Goal: Task Accomplishment & Management: Complete application form

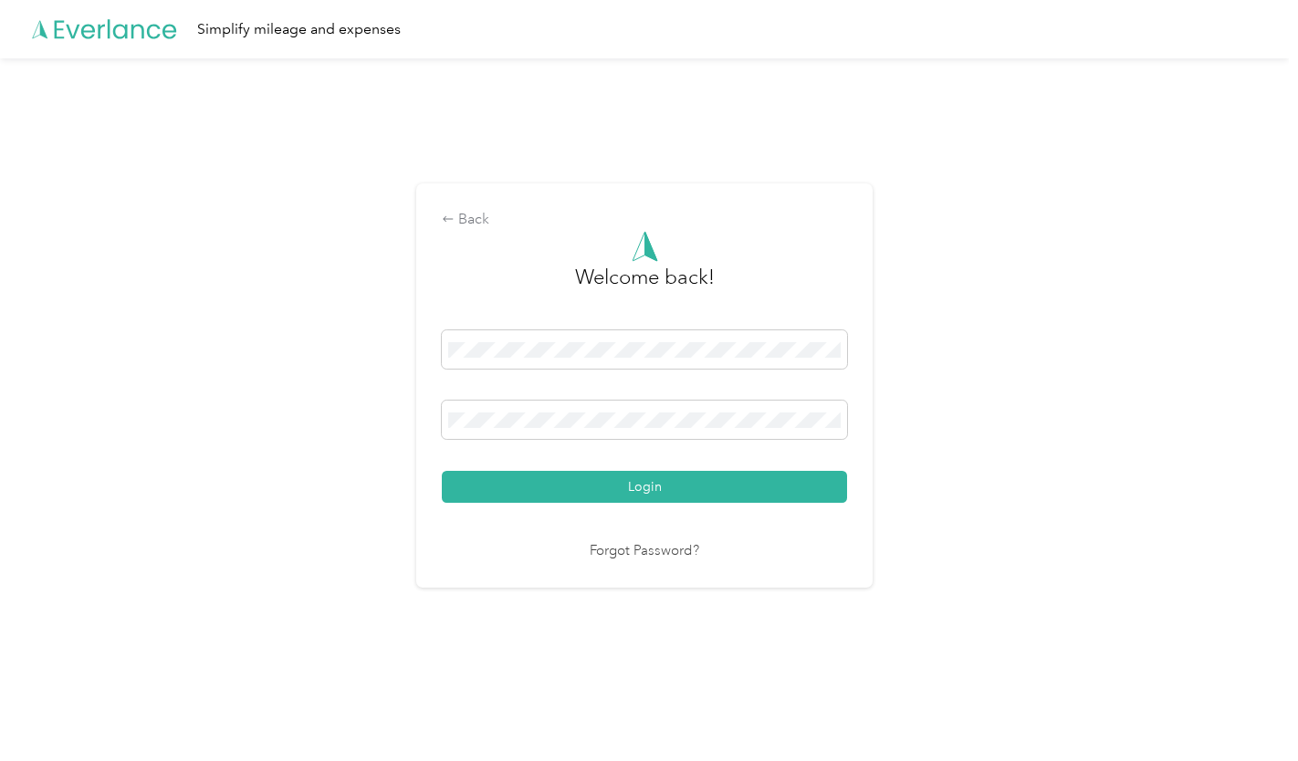
click at [732, 487] on button "Login" at bounding box center [644, 487] width 405 height 32
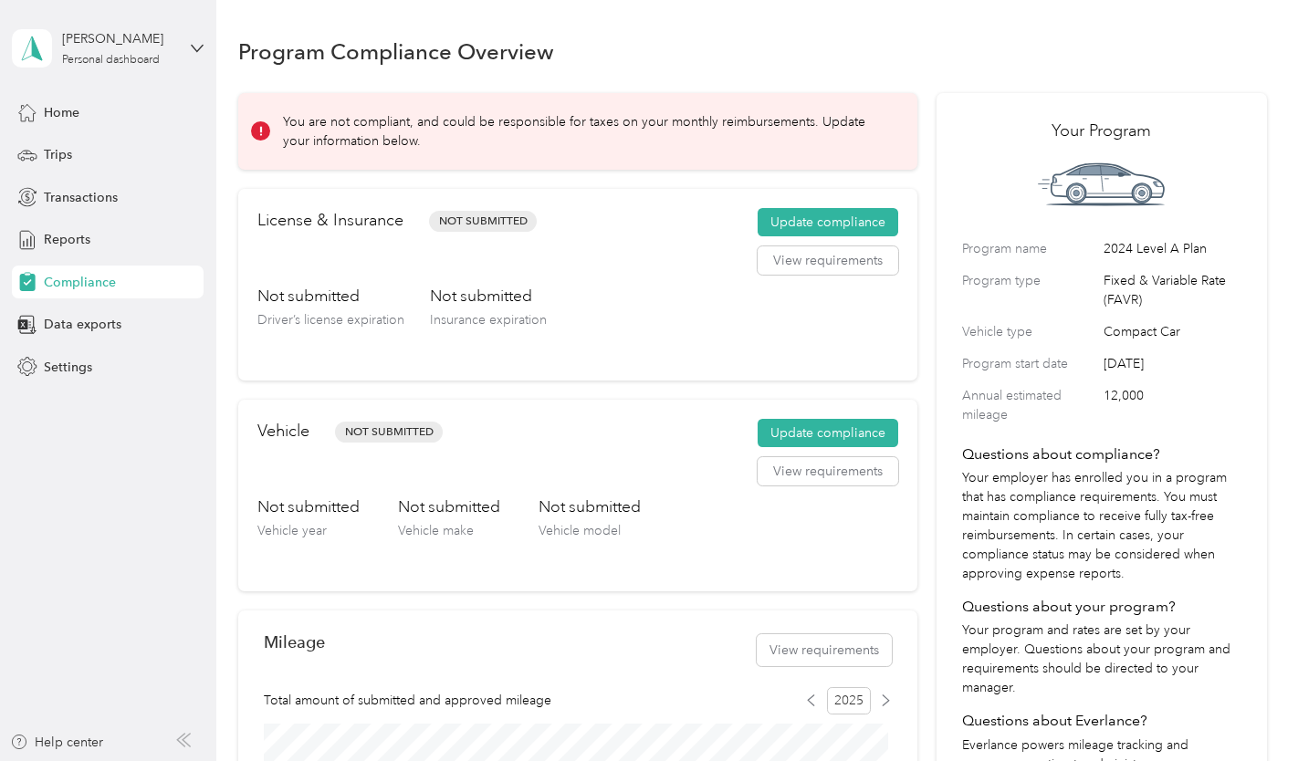
click at [800, 219] on button "Update compliance" at bounding box center [828, 222] width 141 height 29
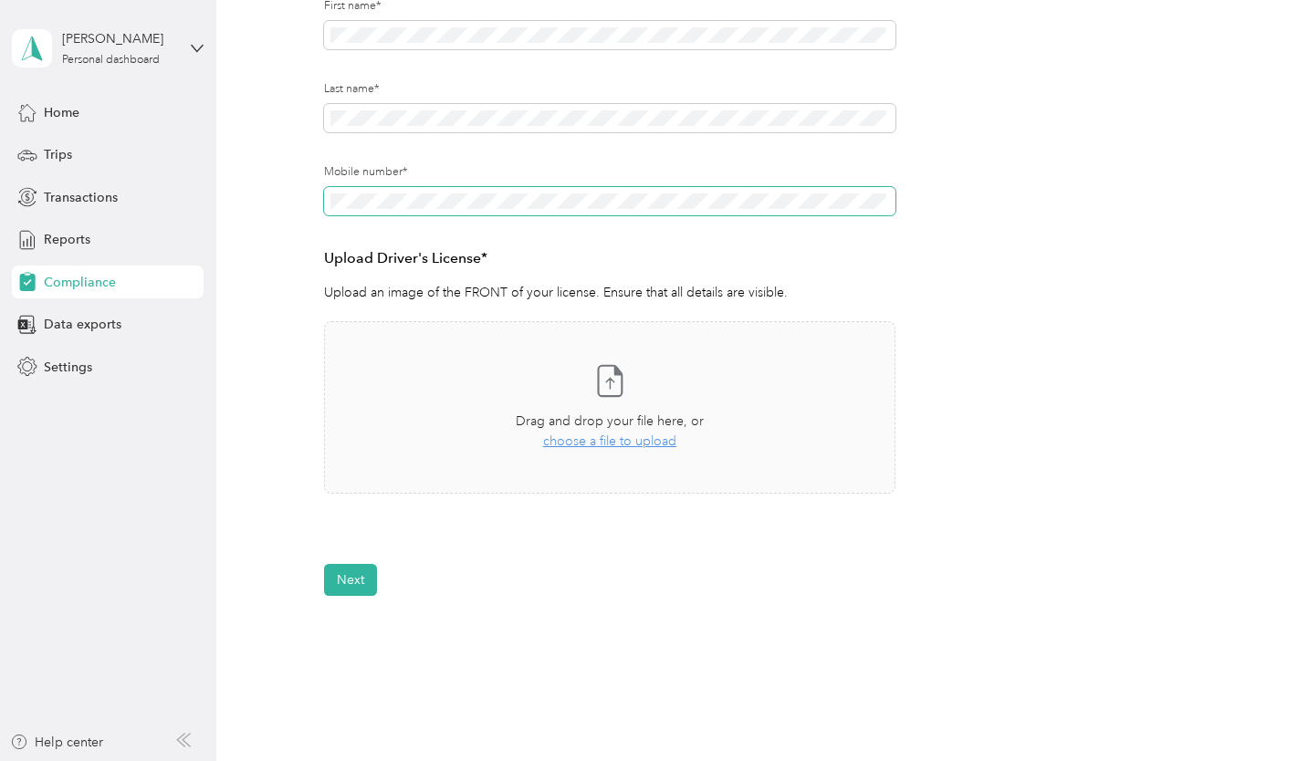
scroll to position [276, 0]
click at [1063, 89] on form "Employee details & driver’s license License Insurance declaration Insurance Veh…" at bounding box center [752, 251] width 857 height 698
click at [51, 367] on span "Settings" at bounding box center [68, 367] width 48 height 19
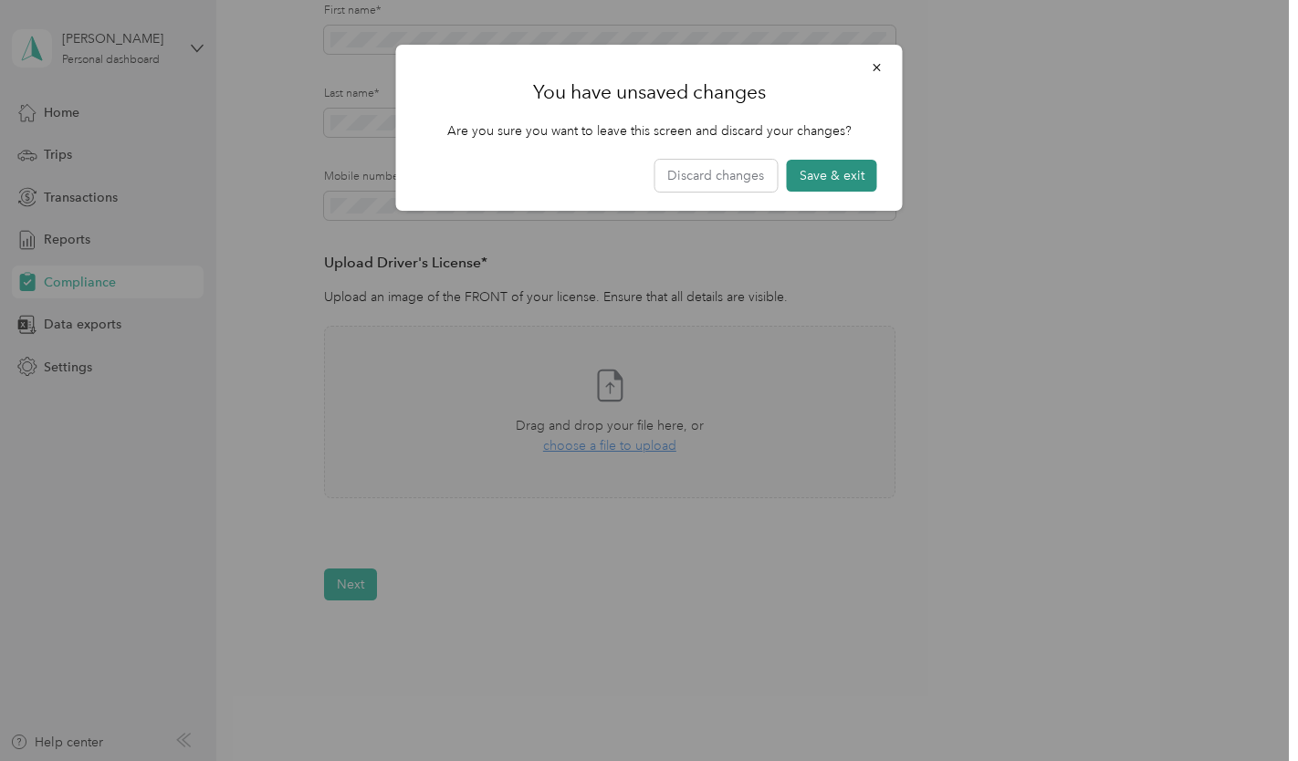
click at [821, 182] on button "Save & exit" at bounding box center [832, 176] width 90 height 32
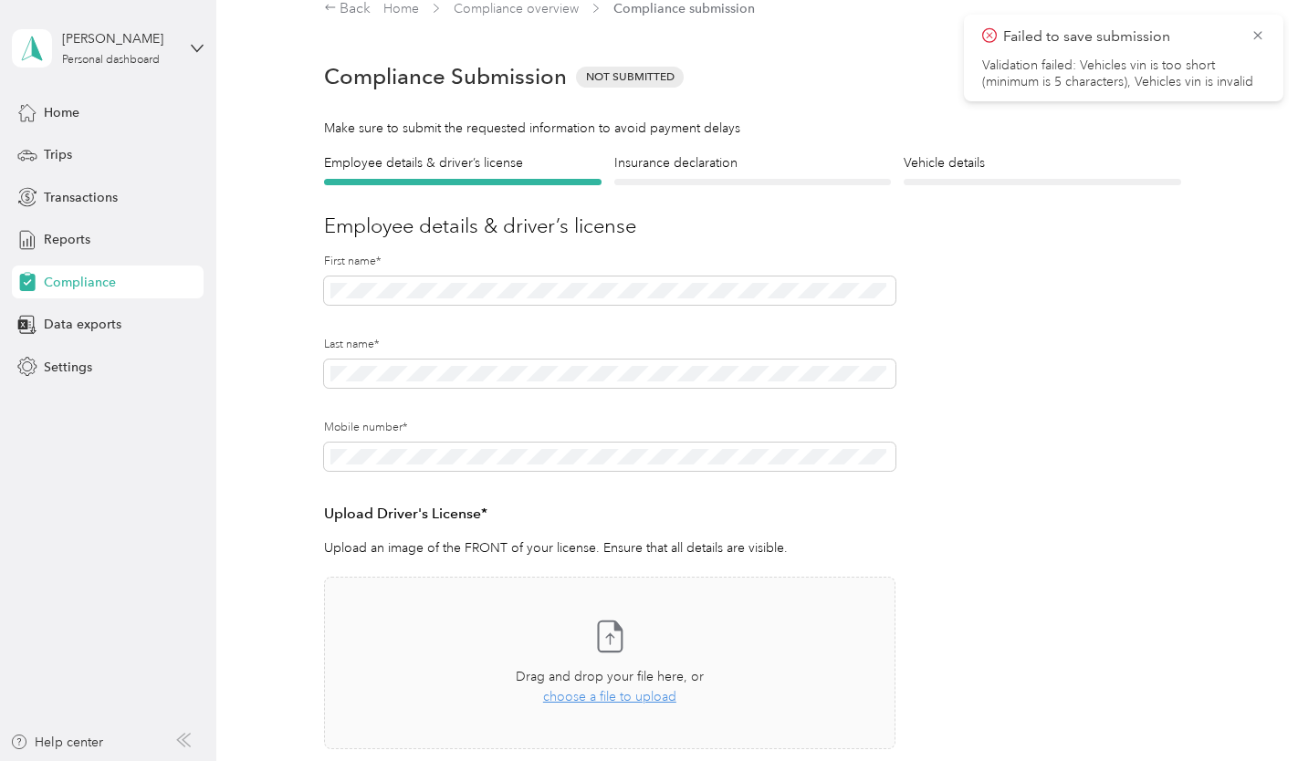
scroll to position [22, 0]
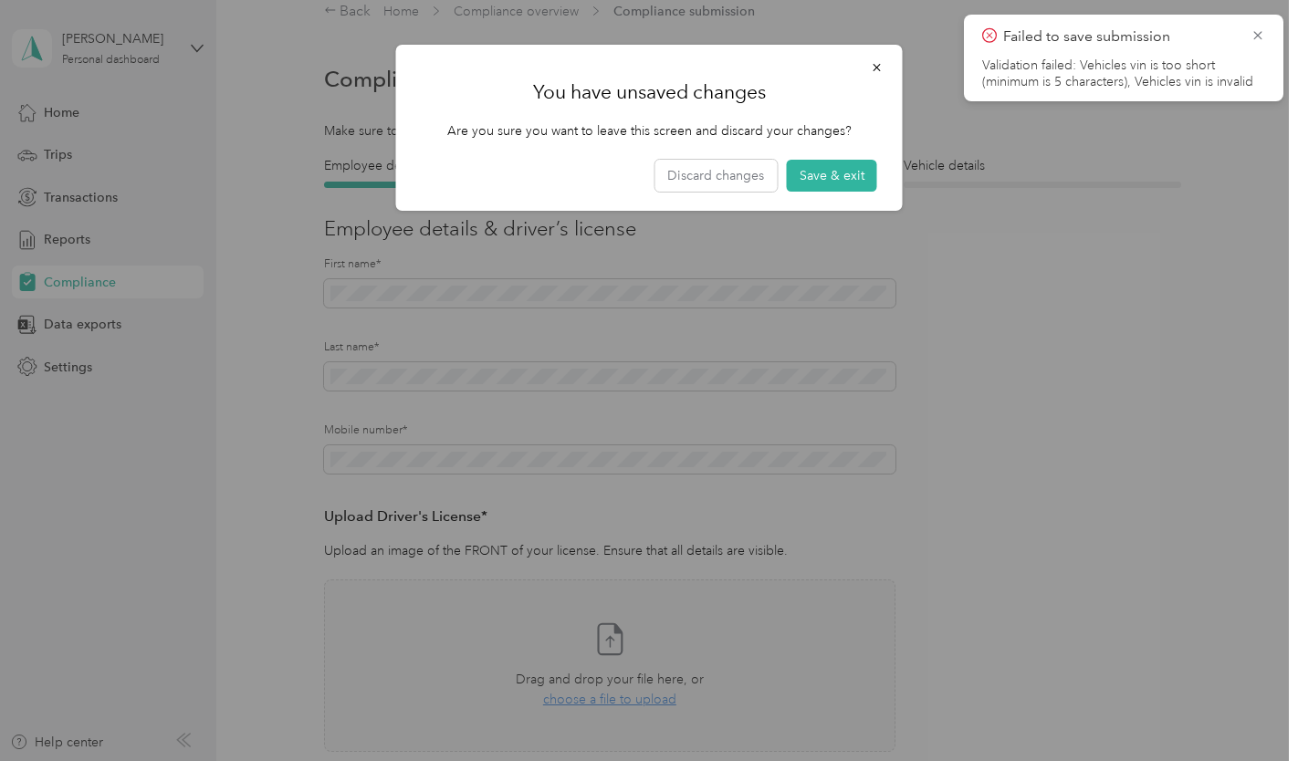
click at [821, 182] on button "Save & exit" at bounding box center [832, 176] width 90 height 32
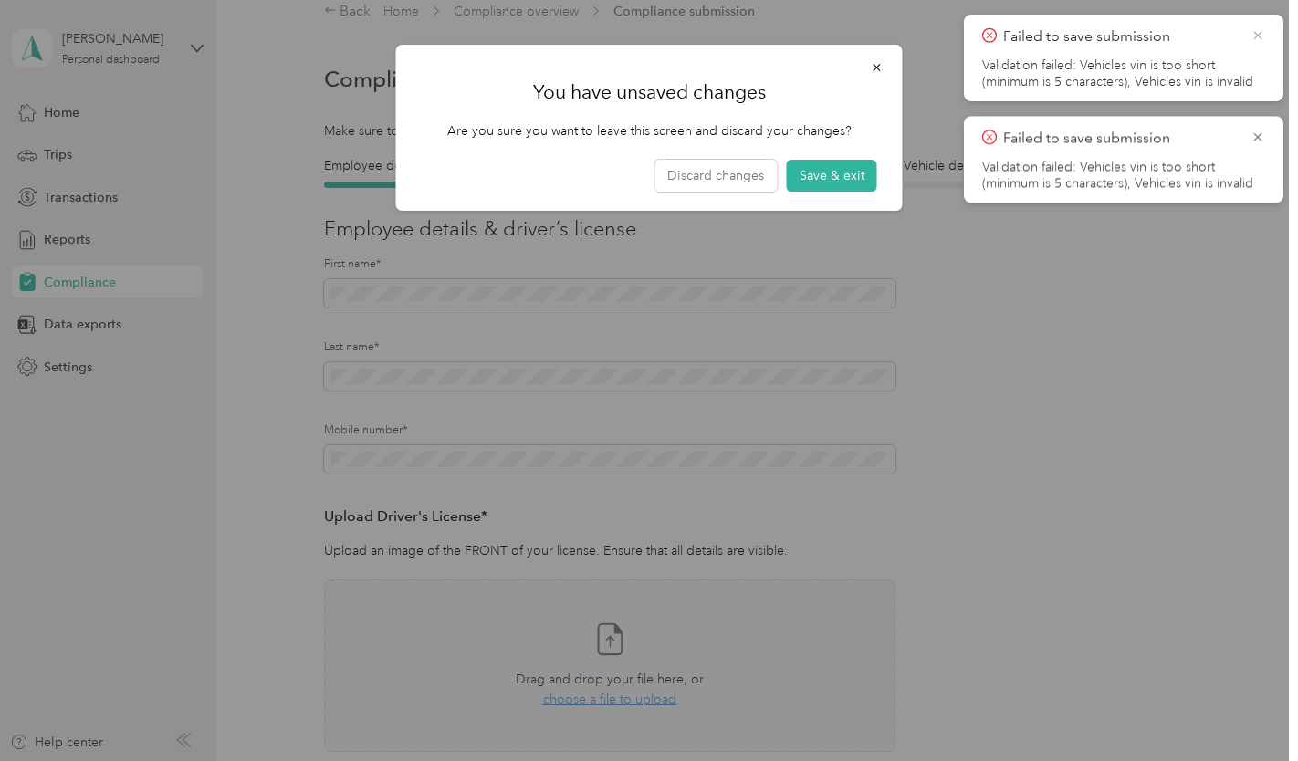
click at [1251, 34] on icon at bounding box center [1257, 35] width 15 height 16
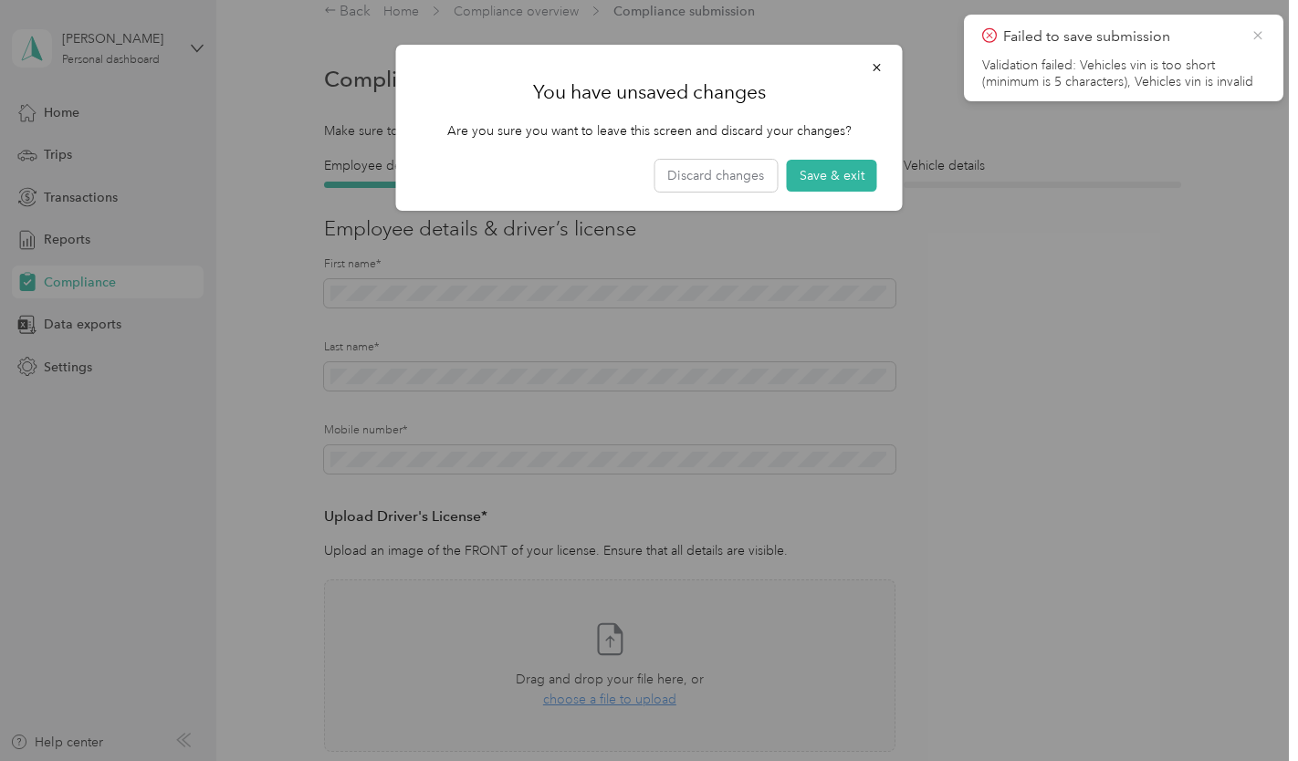
click at [1252, 32] on icon at bounding box center [1257, 35] width 15 height 16
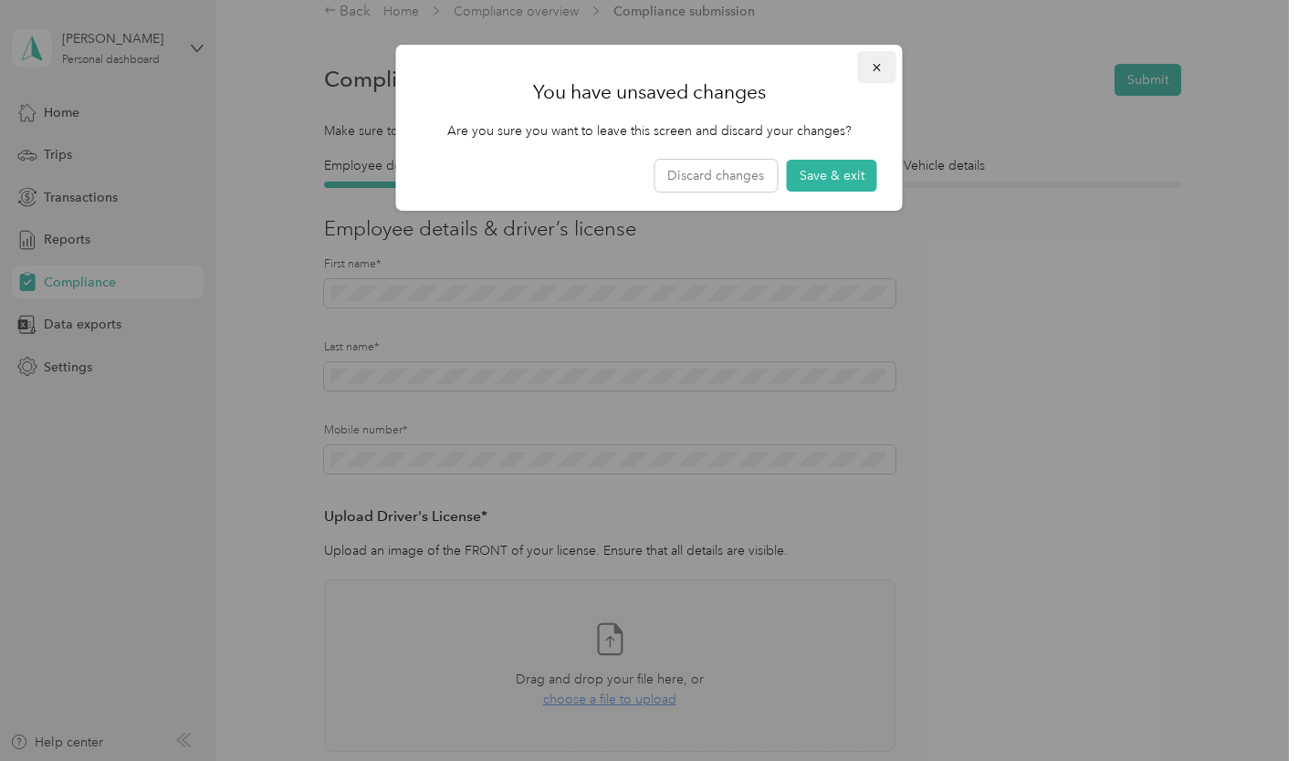
click at [871, 80] on button "button" at bounding box center [877, 67] width 38 height 32
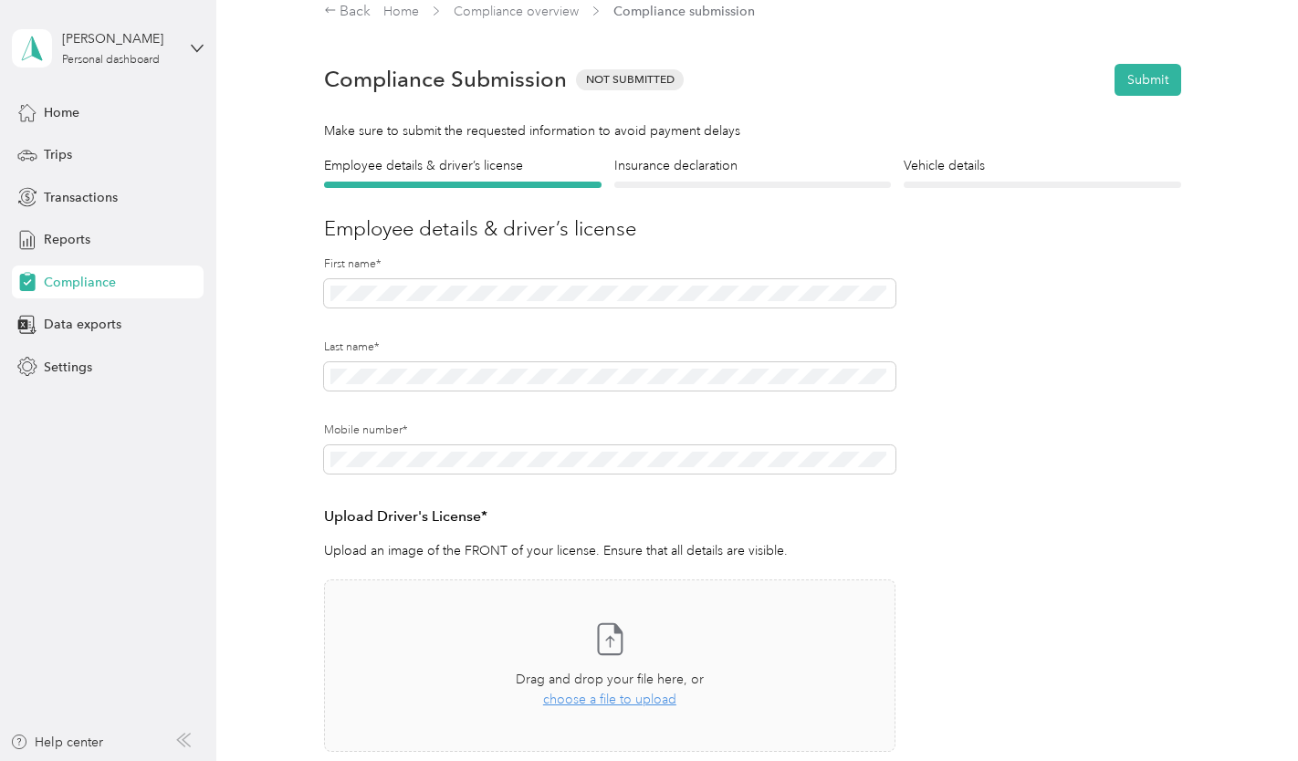
click at [1053, 459] on form "Employee details & driver’s license License Insurance declaration Insurance Veh…" at bounding box center [752, 505] width 857 height 698
click at [51, 363] on span "Settings" at bounding box center [68, 367] width 48 height 19
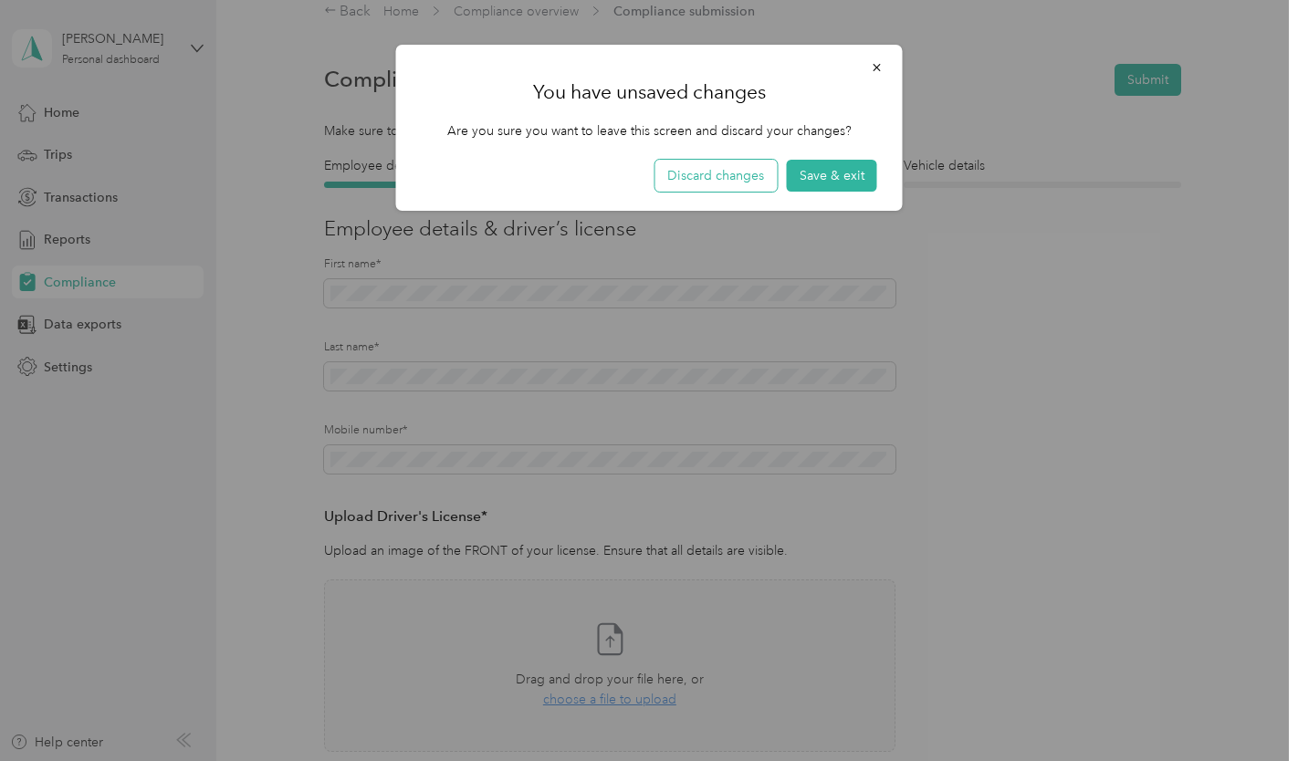
click at [692, 181] on button "Discard changes" at bounding box center [715, 176] width 122 height 32
click at [877, 68] on icon "button" at bounding box center [877, 67] width 13 height 13
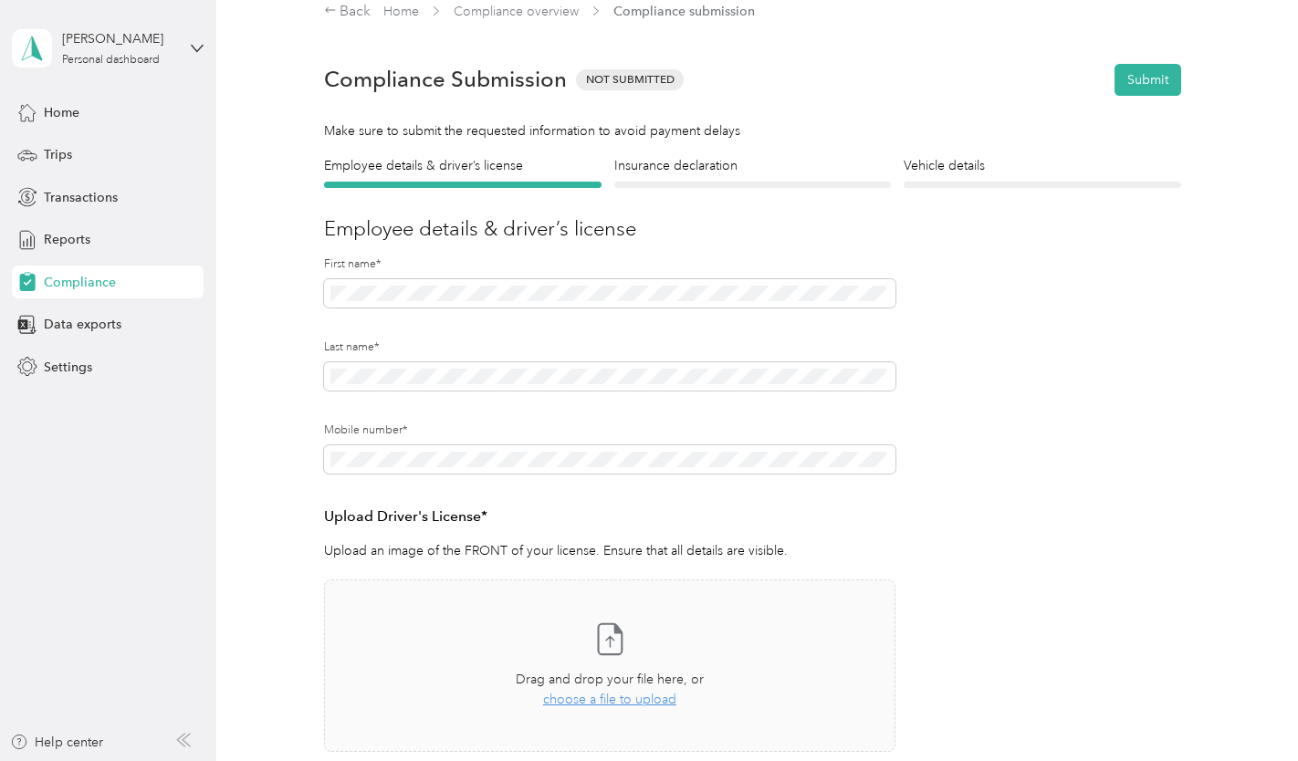
scroll to position [380, 0]
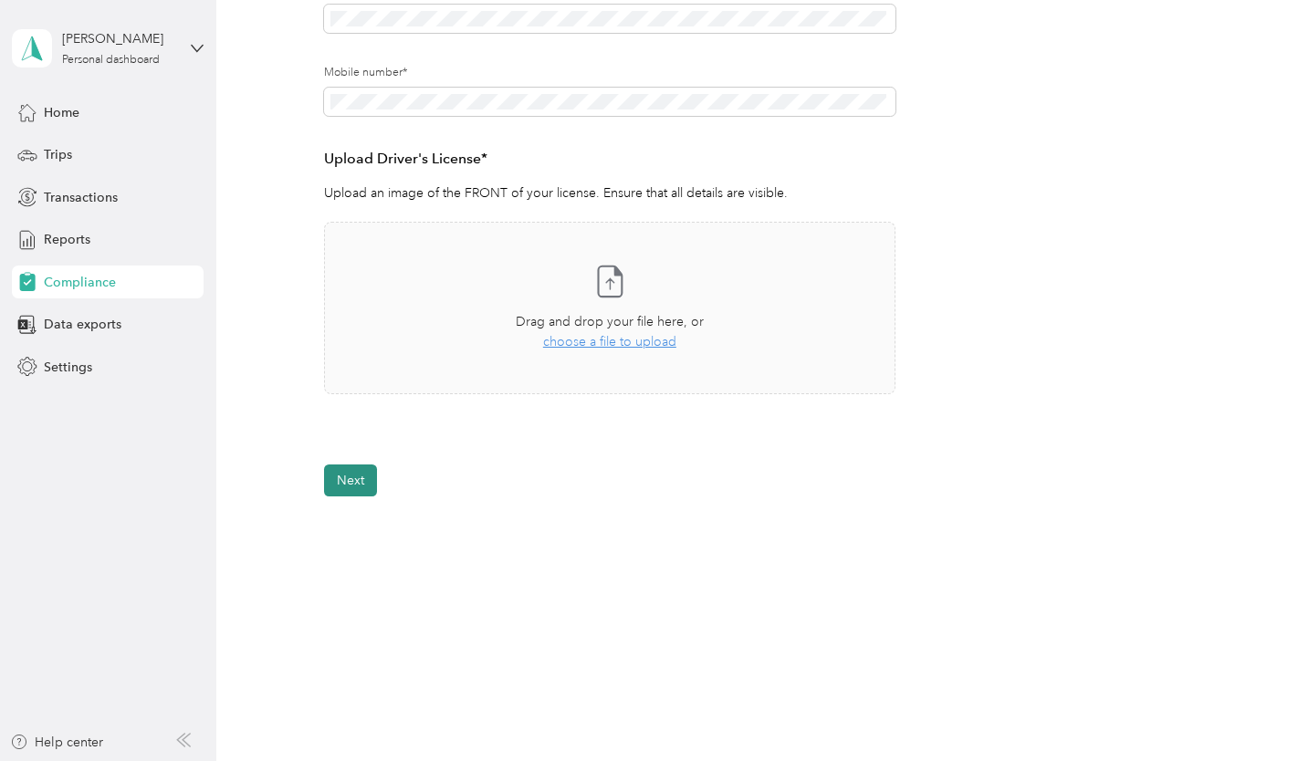
click at [361, 482] on button "Next" at bounding box center [350, 481] width 53 height 32
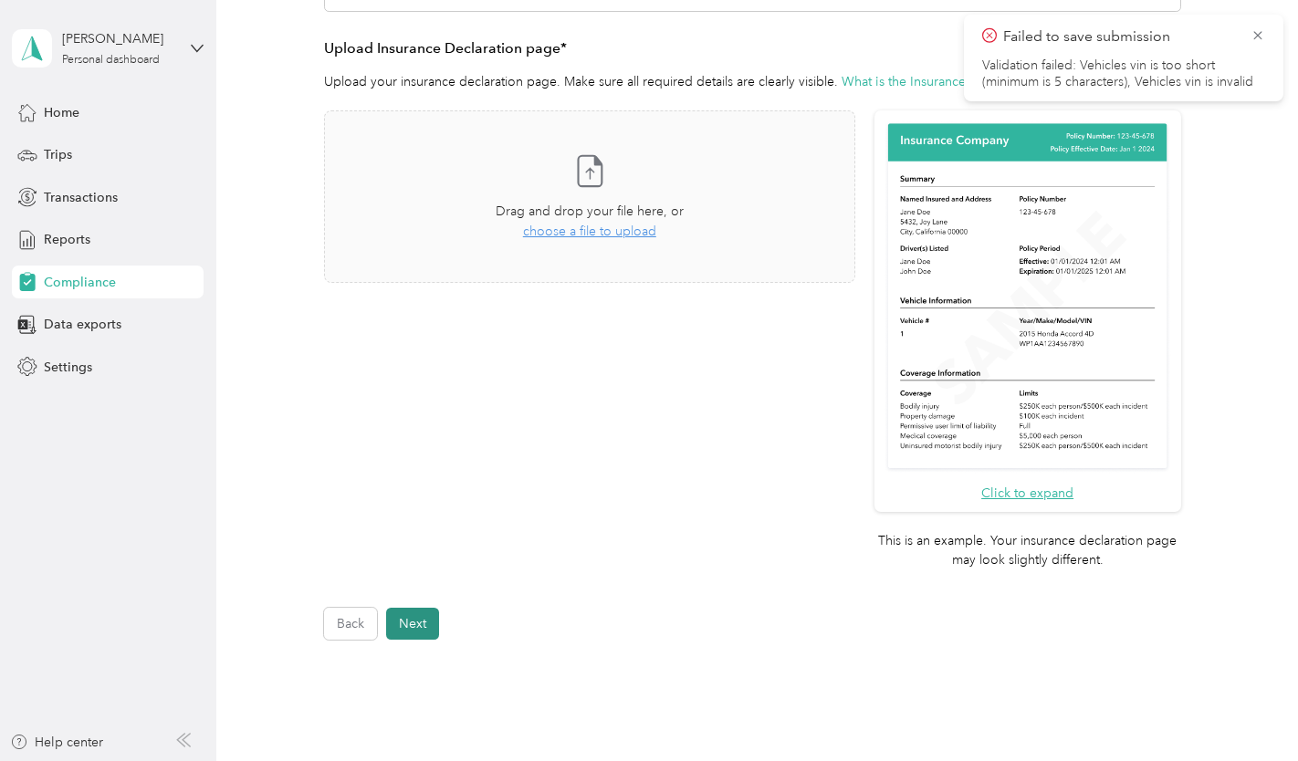
scroll to position [443, 0]
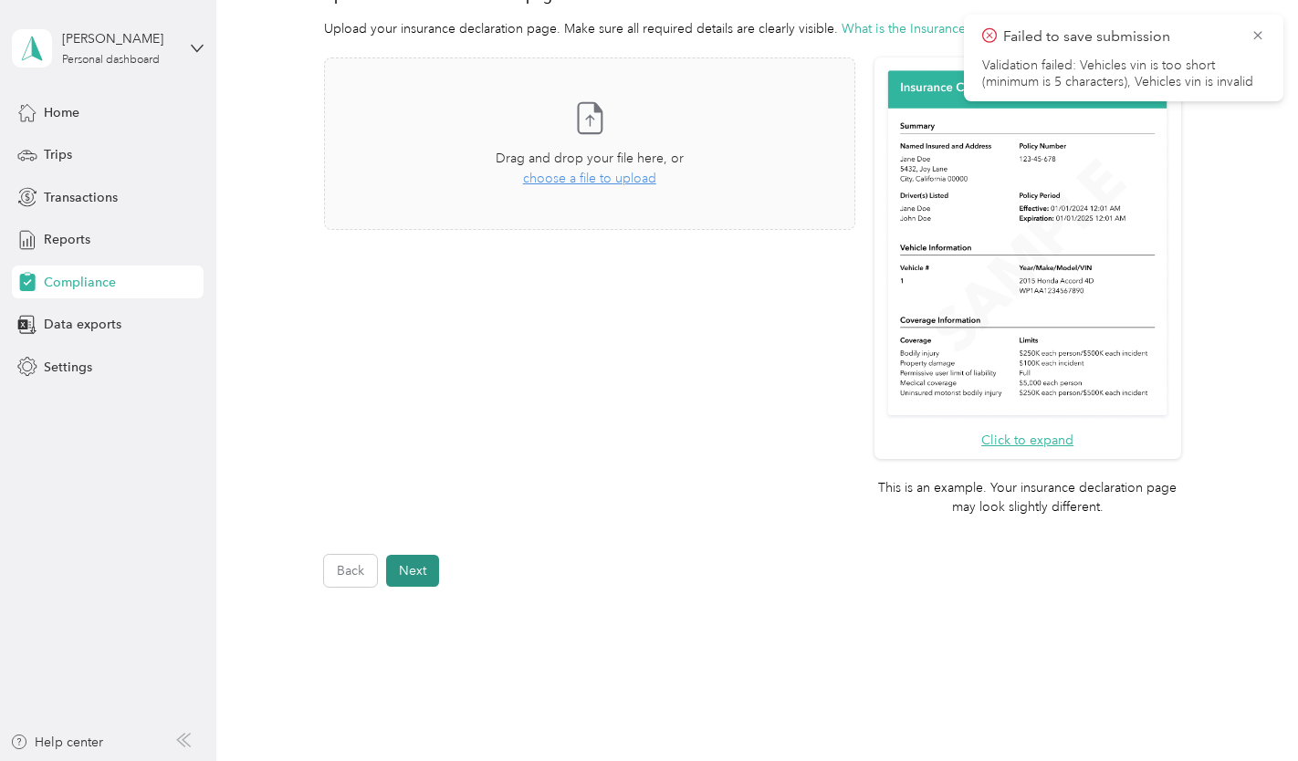
click at [422, 575] on button "Next" at bounding box center [412, 571] width 53 height 32
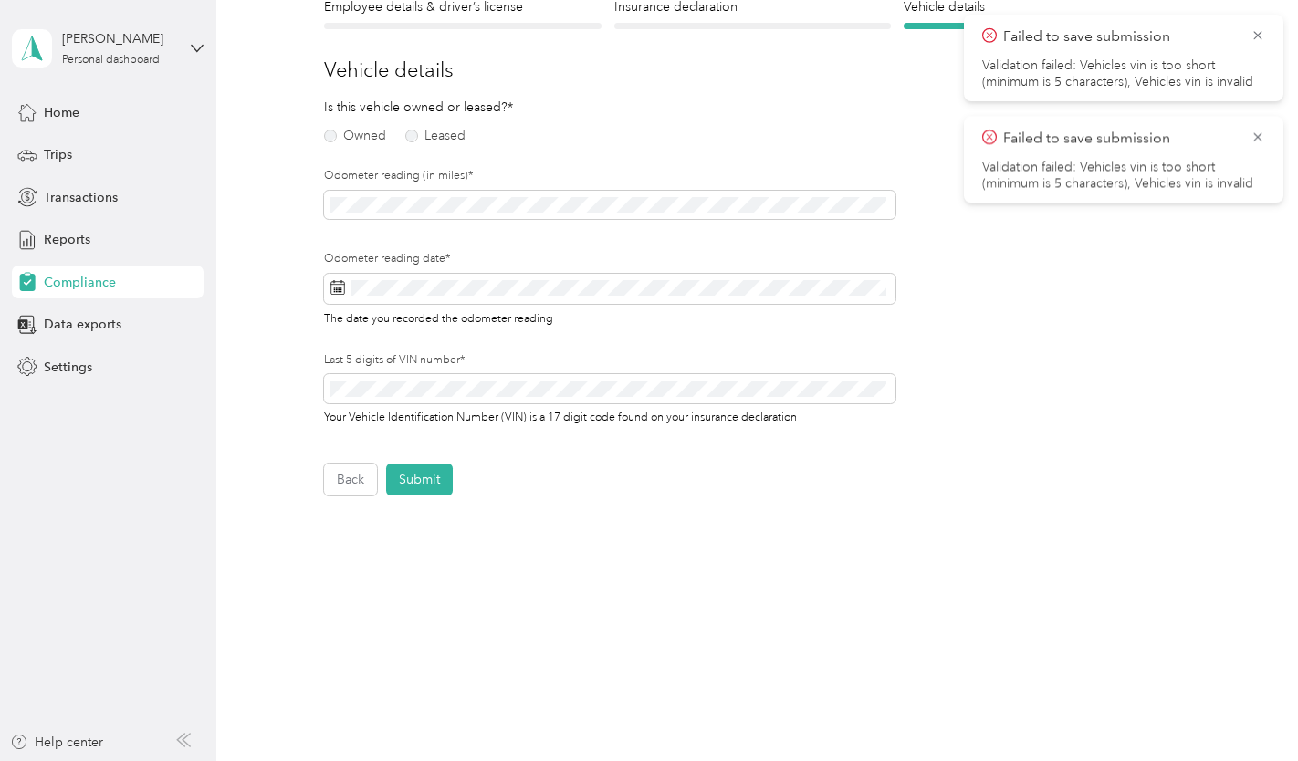
scroll to position [22, 0]
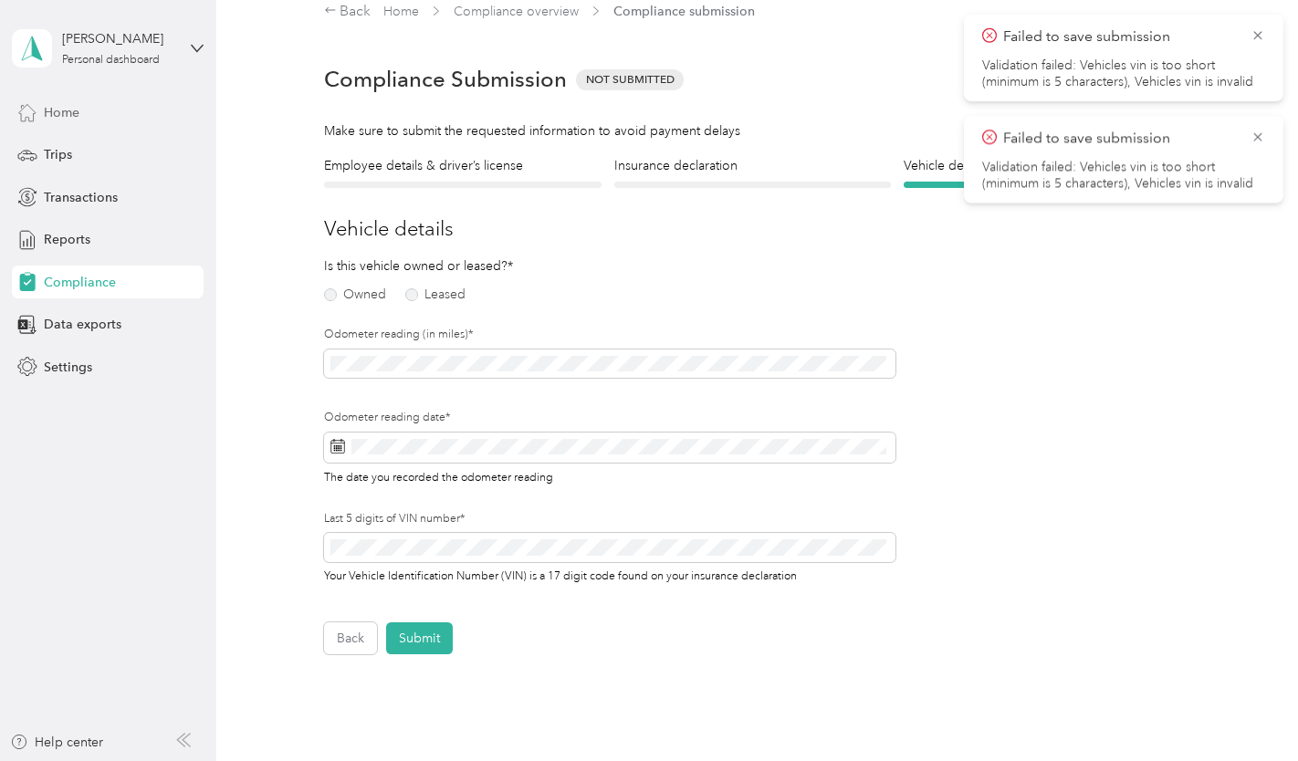
click at [48, 125] on div "Home" at bounding box center [108, 112] width 192 height 33
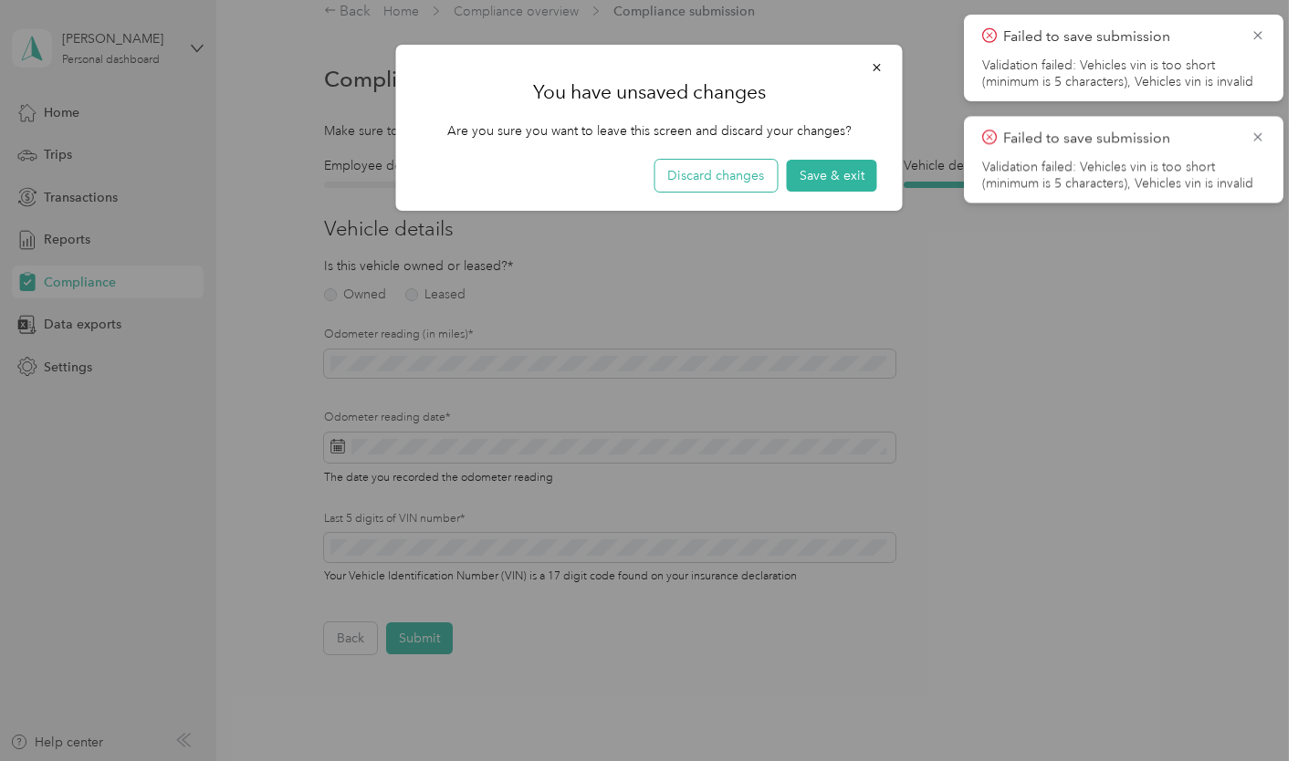
click at [731, 172] on button "Discard changes" at bounding box center [715, 176] width 122 height 32
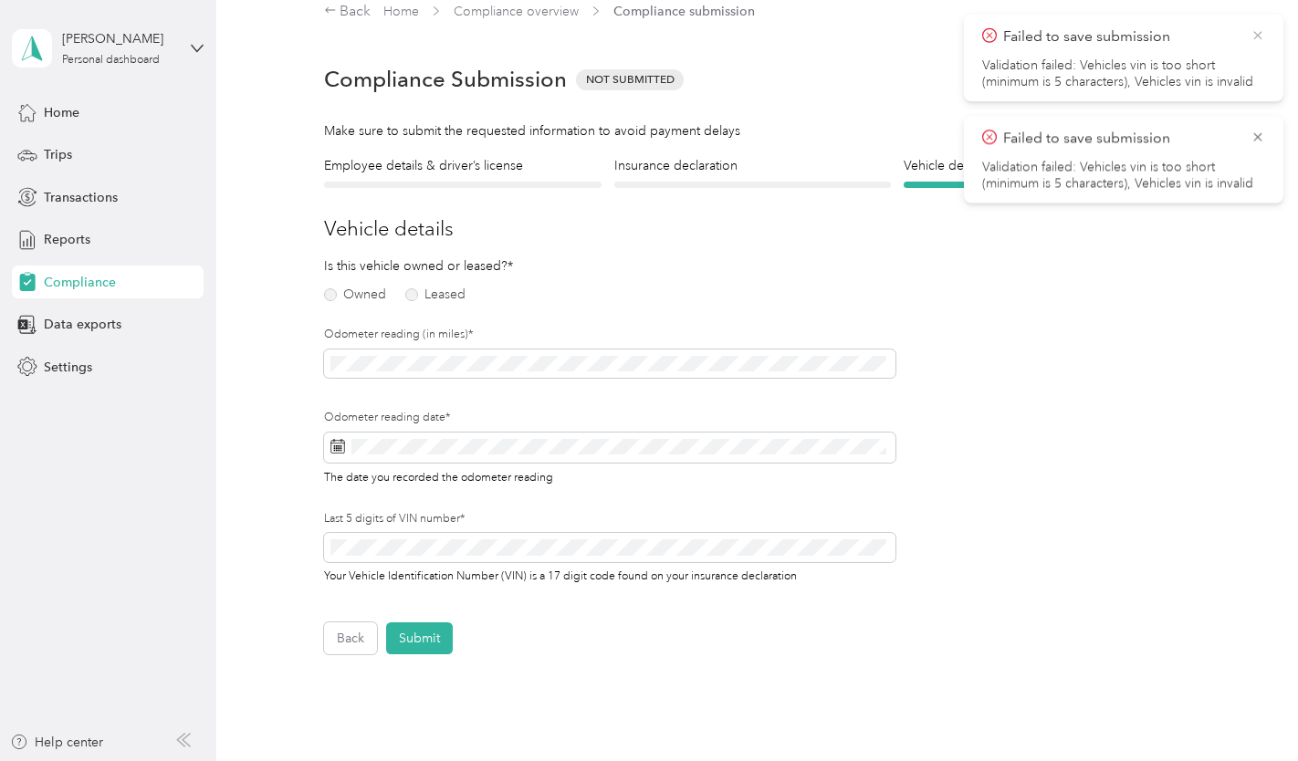
click at [1261, 34] on icon at bounding box center [1257, 35] width 15 height 16
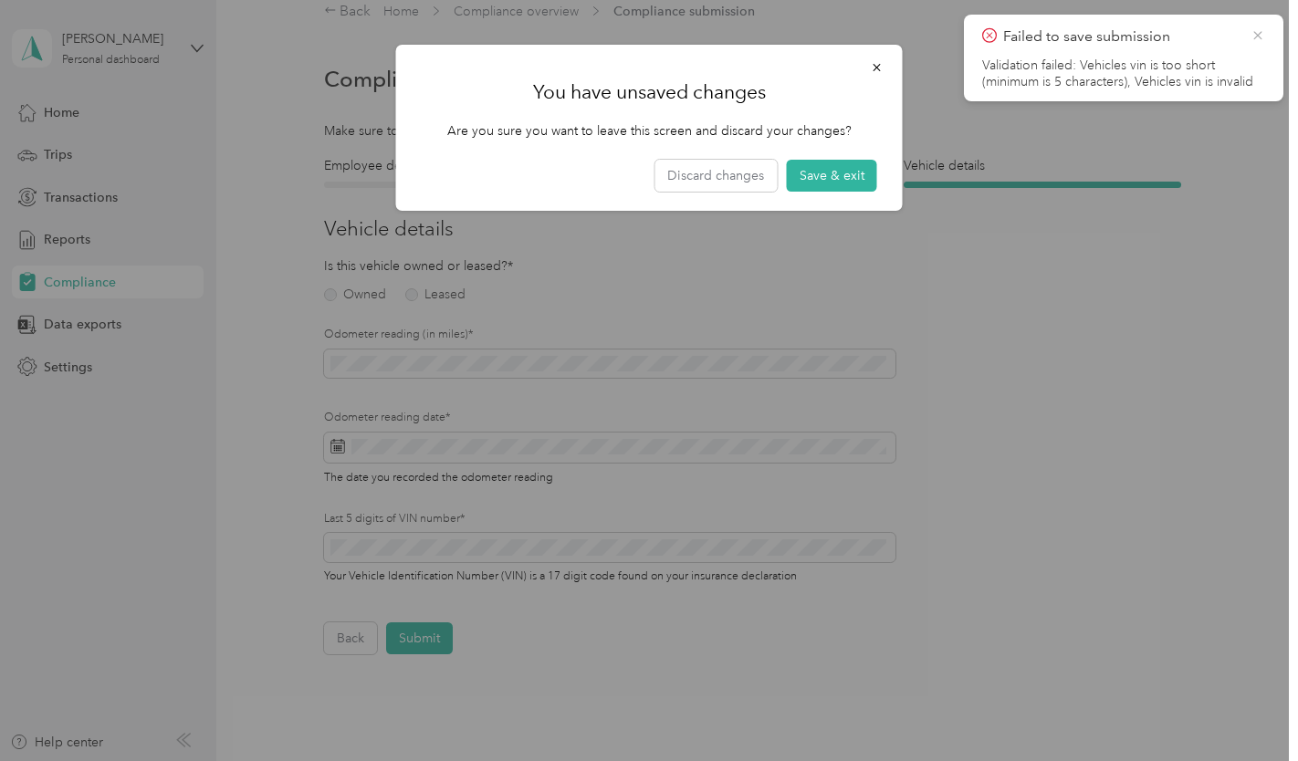
click at [1259, 35] on icon at bounding box center [1257, 35] width 15 height 16
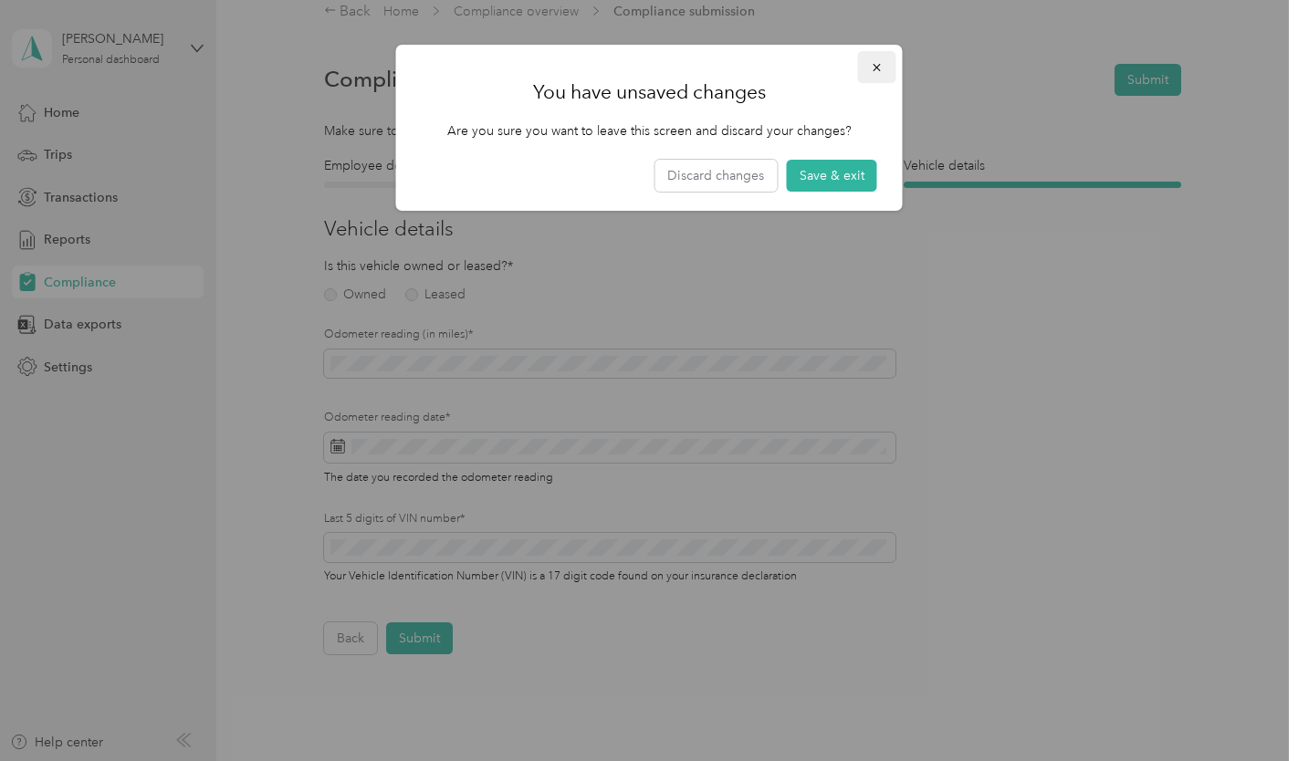
click at [874, 68] on icon "button" at bounding box center [877, 67] width 13 height 13
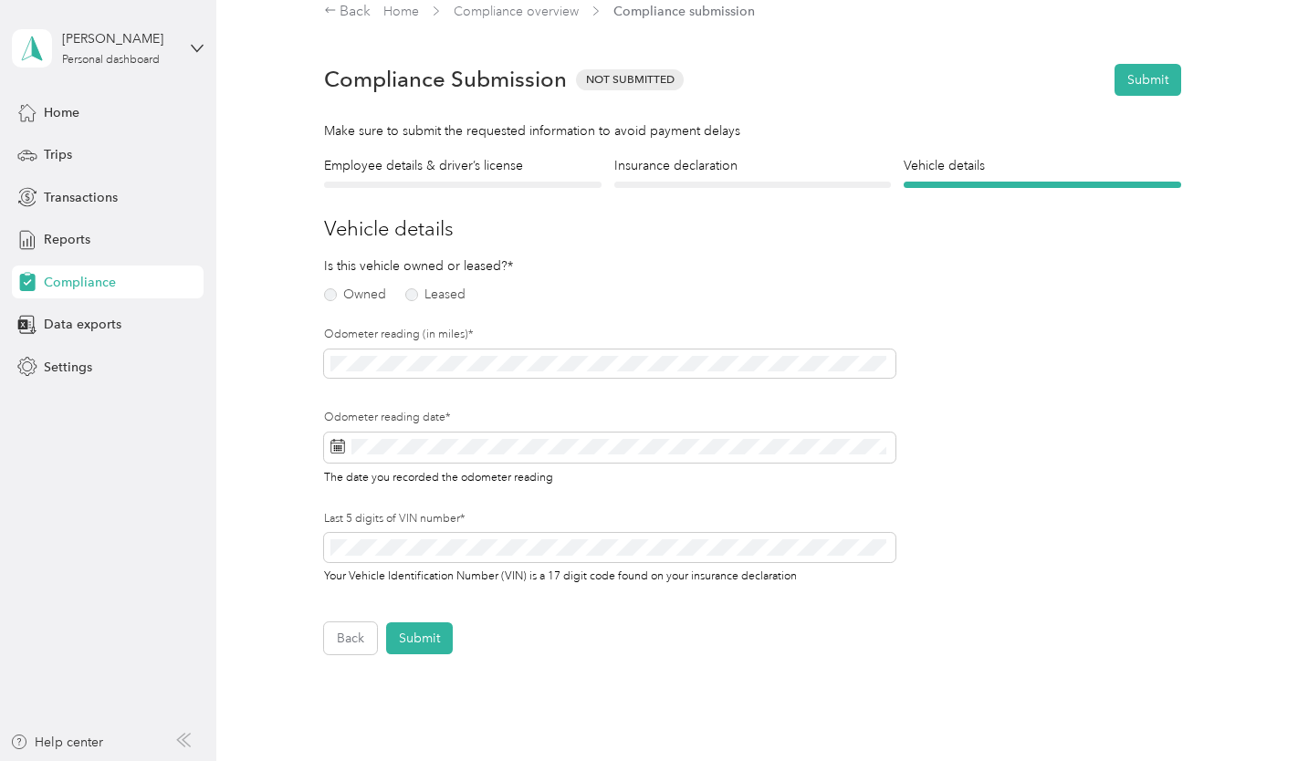
scroll to position [0, 0]
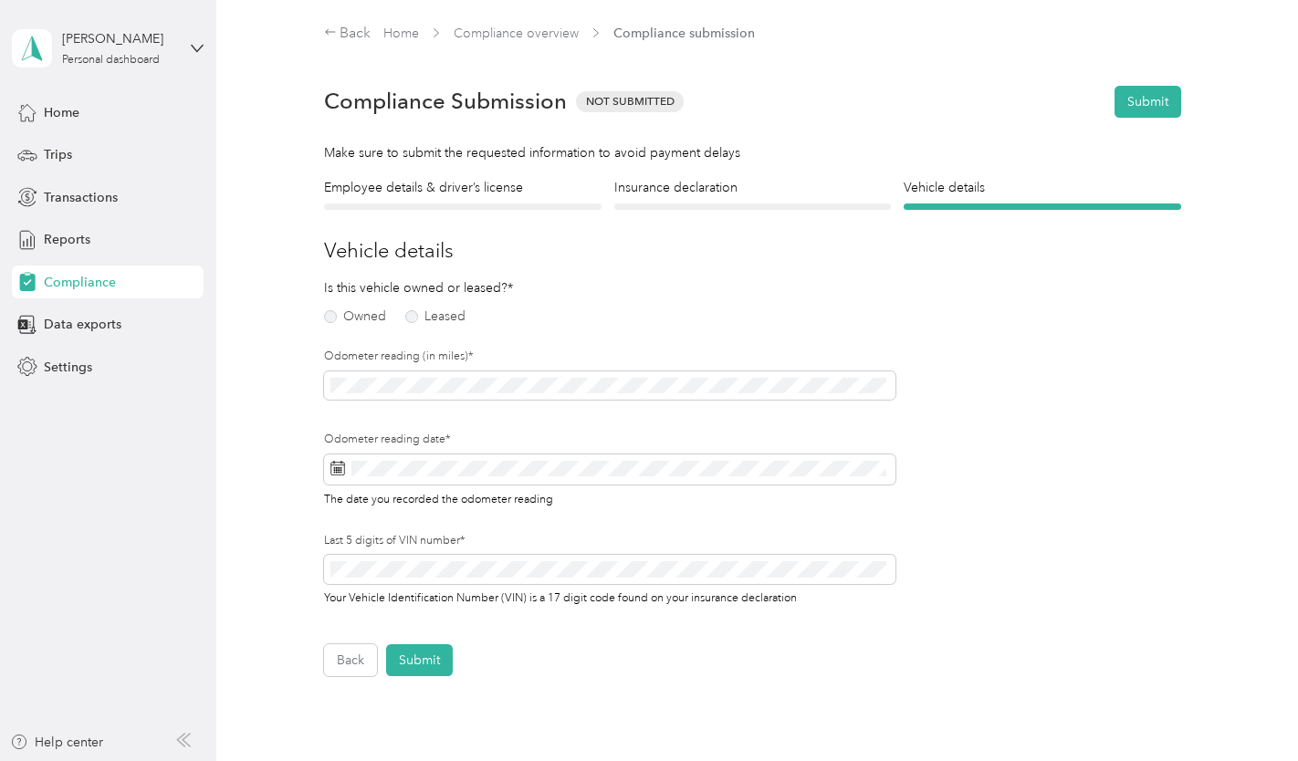
click at [344, 9] on div "Back Home Compliance overview Compliance submission Compliance Submission Not S…" at bounding box center [752, 426] width 1073 height 853
click at [349, 41] on div "Back" at bounding box center [347, 34] width 47 height 22
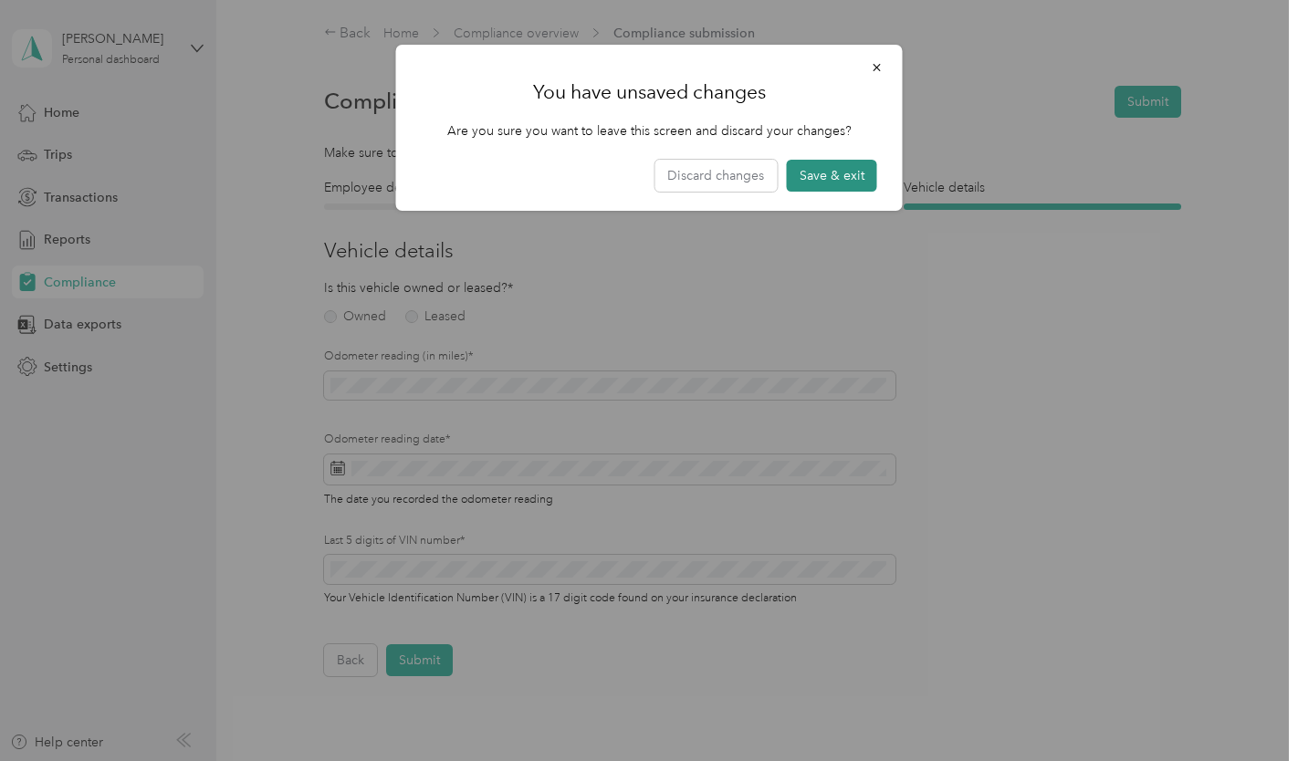
click at [838, 179] on button "Save & exit" at bounding box center [832, 176] width 90 height 32
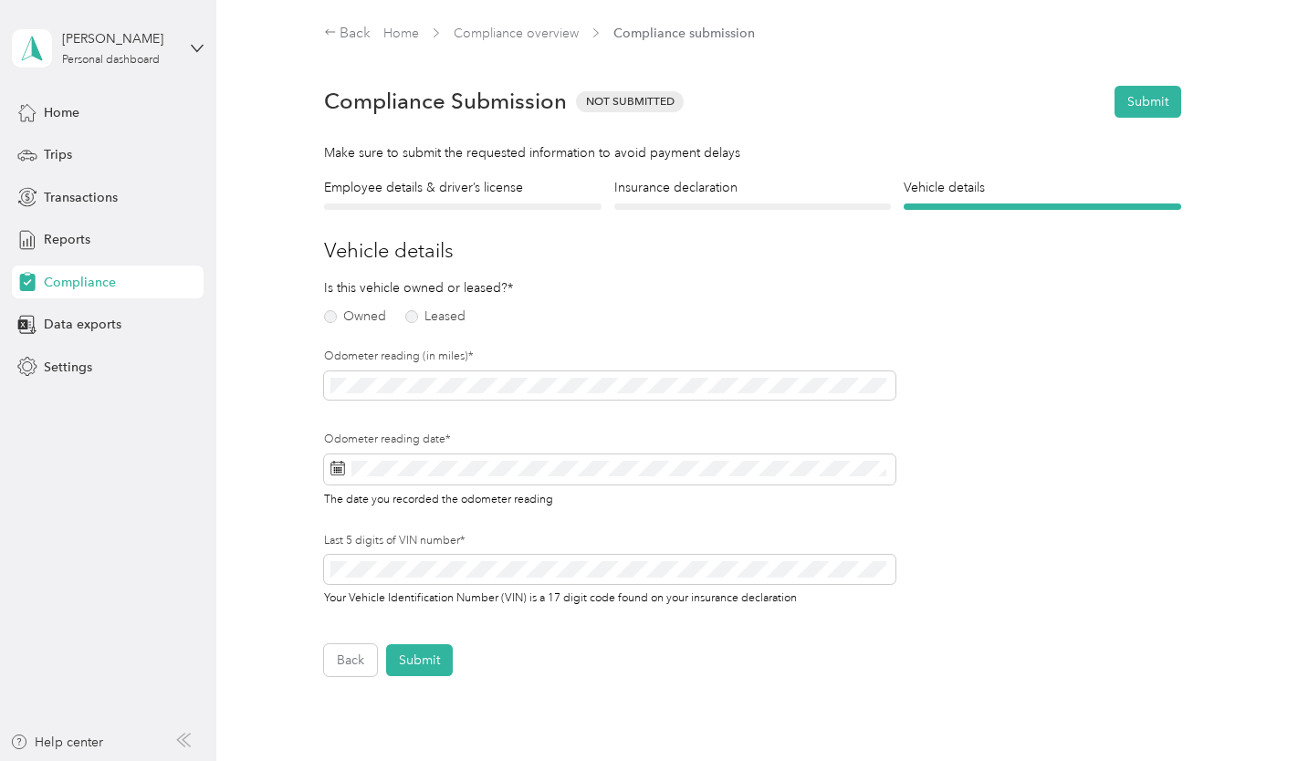
scroll to position [22, 0]
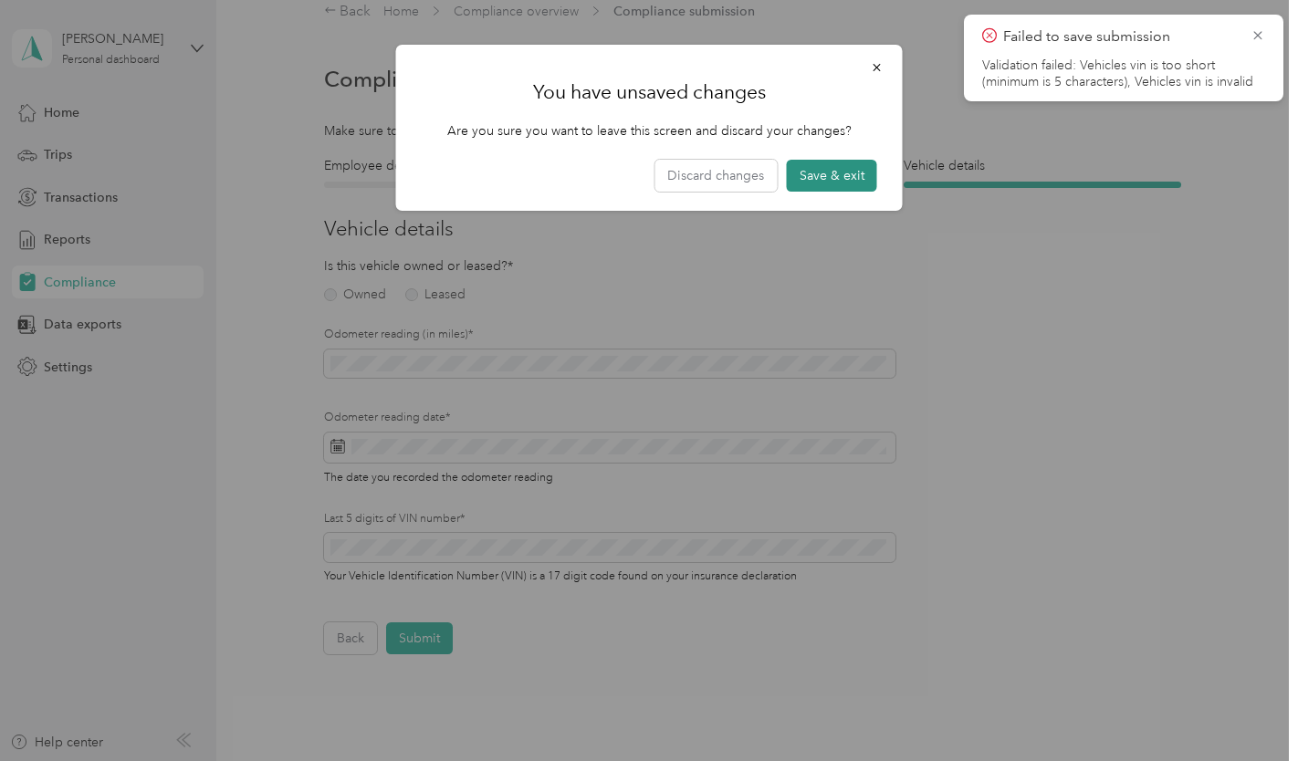
click at [846, 163] on button "Save & exit" at bounding box center [832, 176] width 90 height 32
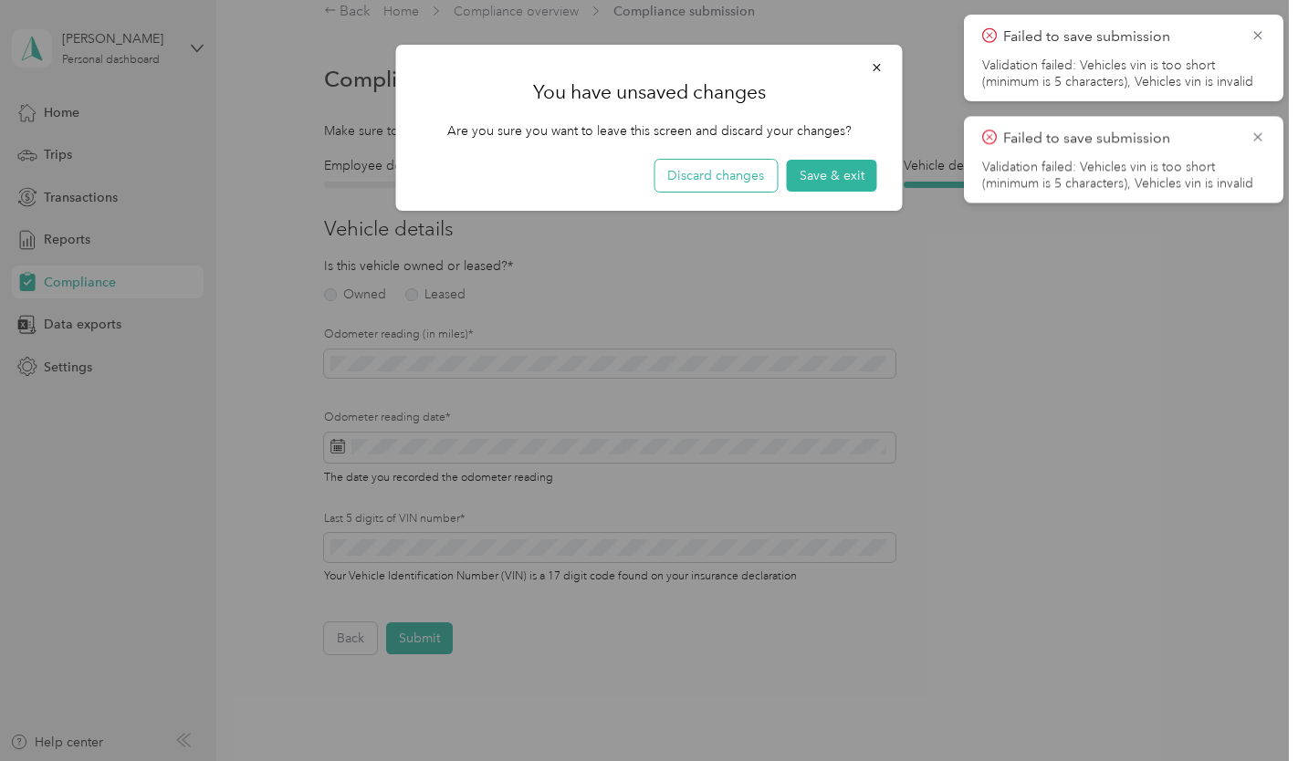
click at [698, 182] on button "Discard changes" at bounding box center [715, 176] width 122 height 32
click at [758, 173] on button "Discard changes" at bounding box center [715, 176] width 122 height 32
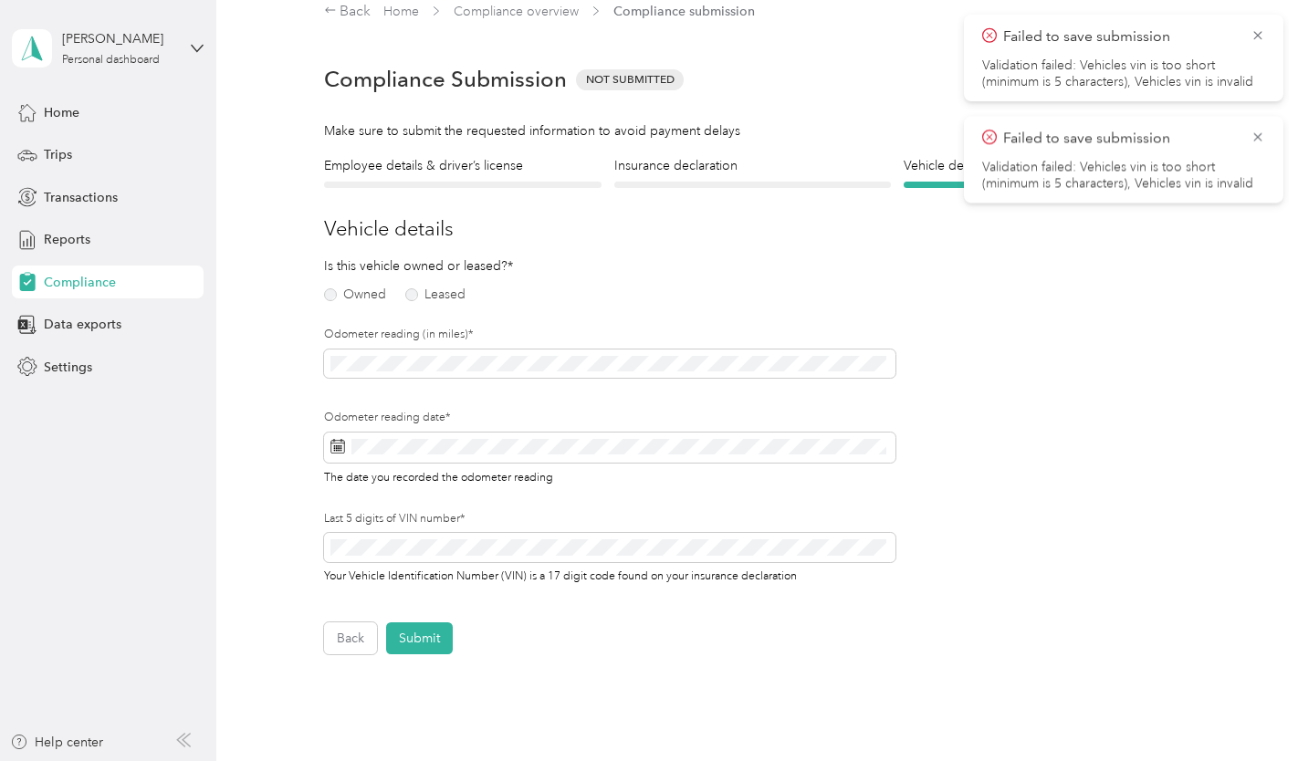
click at [337, 654] on div at bounding box center [649, 380] width 1298 height 761
click at [342, 630] on button "Back" at bounding box center [350, 639] width 53 height 32
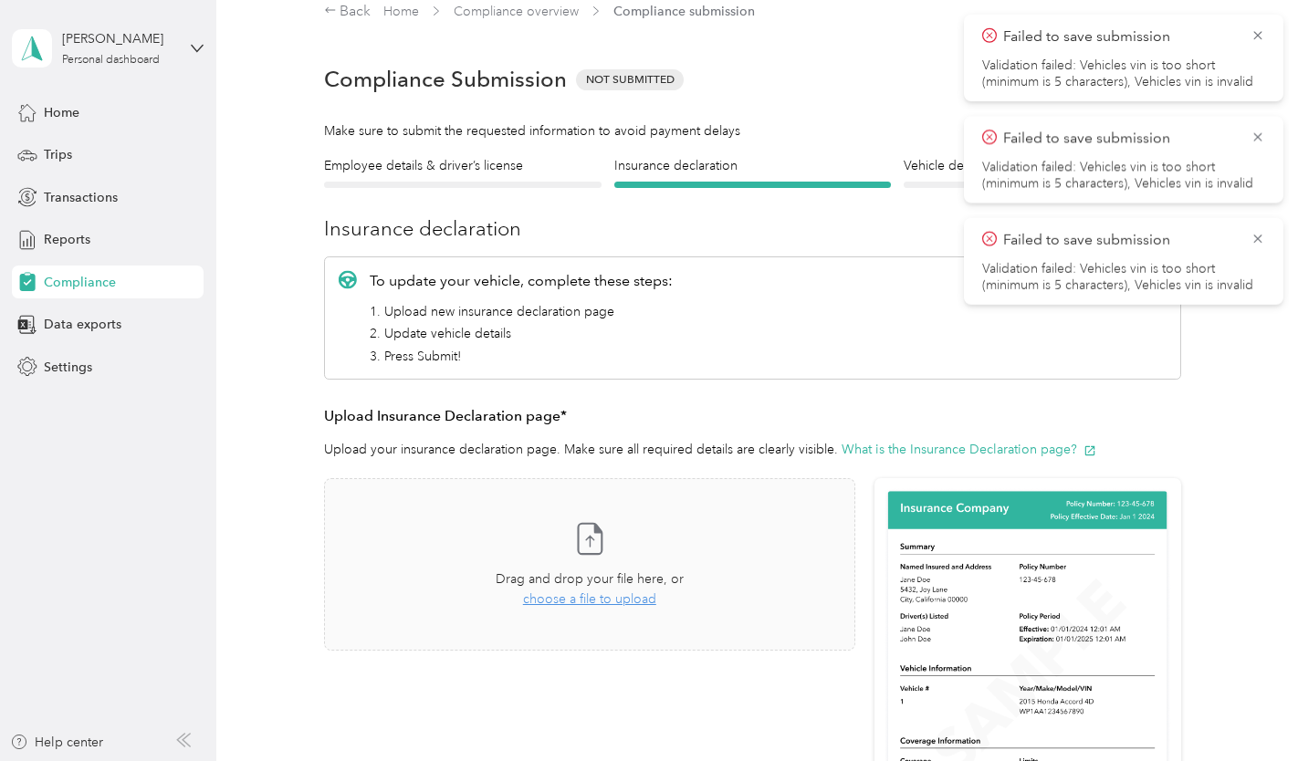
click at [342, 630] on div "Take a photo or choose a photo from your library Drag and drop your file here, …" at bounding box center [590, 564] width 500 height 141
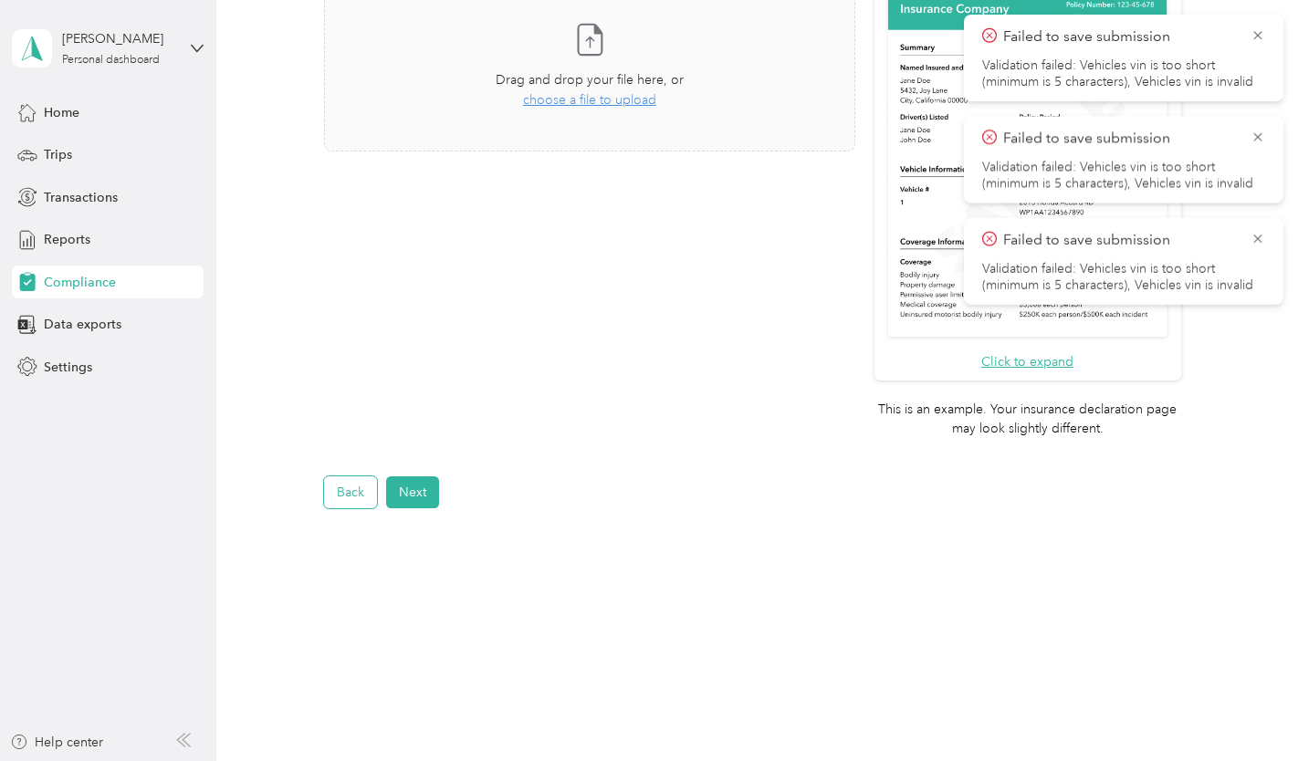
scroll to position [522, 0]
click at [346, 499] on button "Back" at bounding box center [350, 492] width 53 height 32
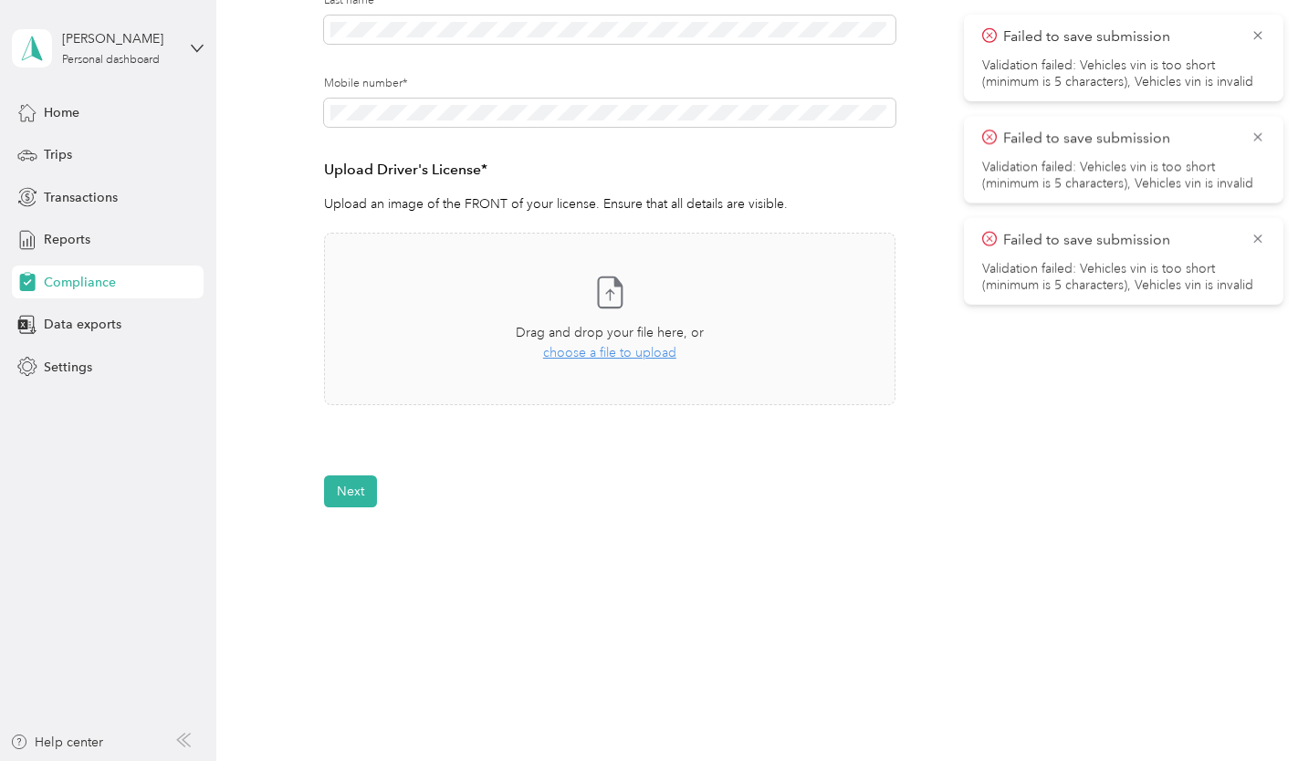
click at [346, 499] on button "Next" at bounding box center [350, 492] width 53 height 32
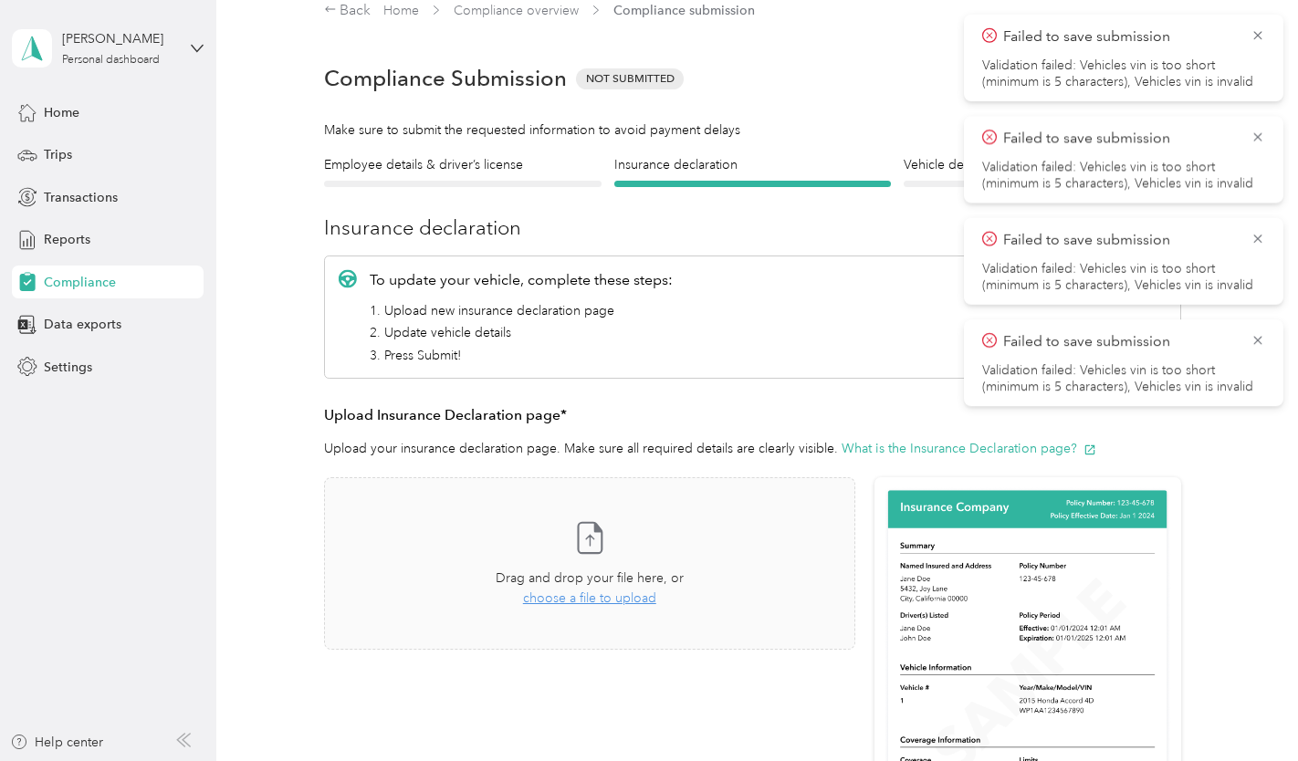
scroll to position [22, 0]
click at [1264, 41] on icon at bounding box center [1257, 35] width 15 height 16
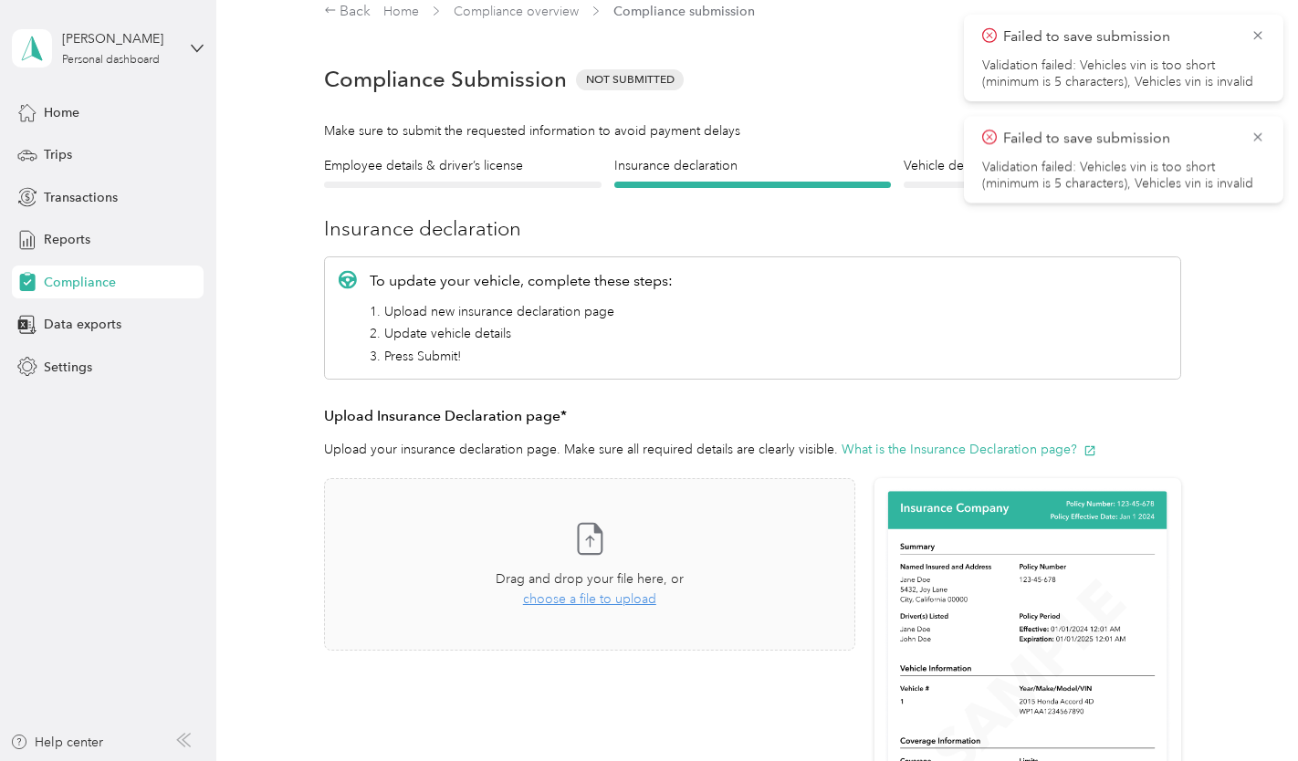
click at [1264, 41] on icon at bounding box center [1257, 35] width 15 height 16
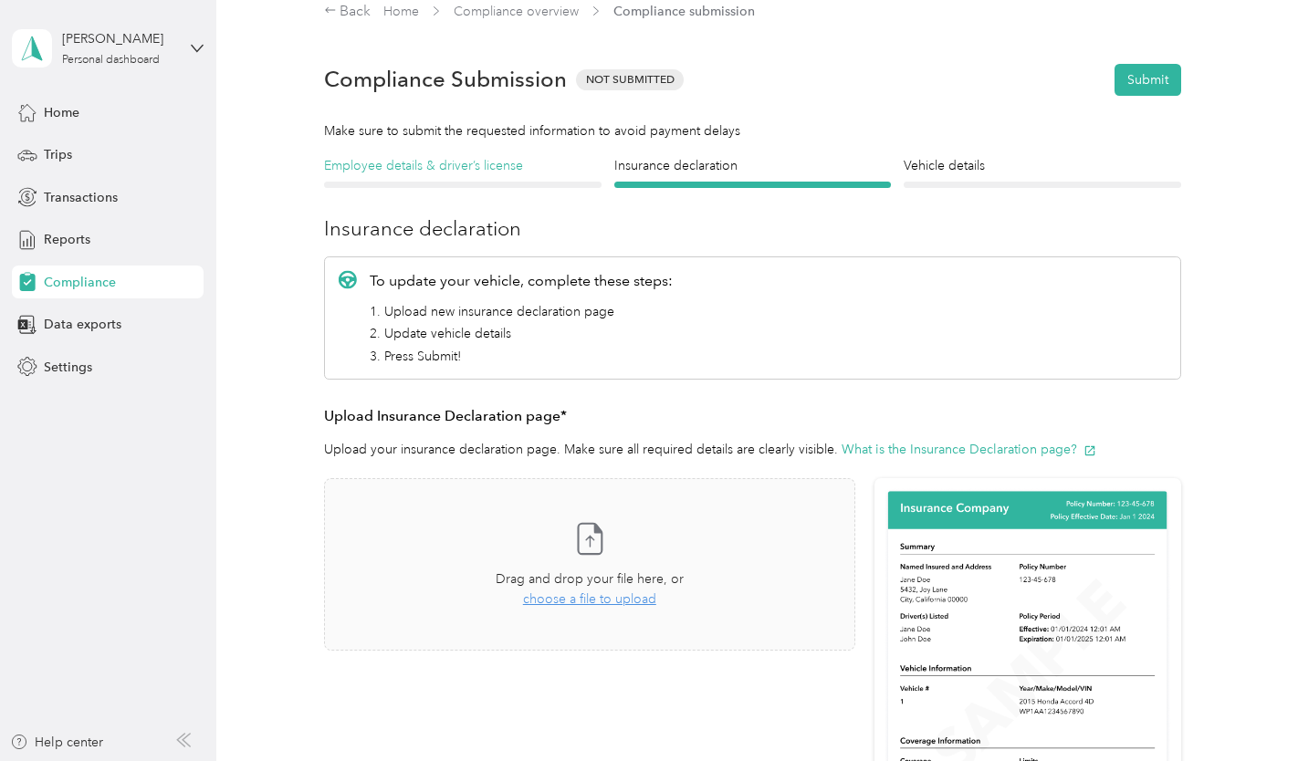
click at [491, 170] on h4 "Employee details & driver’s license" at bounding box center [462, 165] width 277 height 19
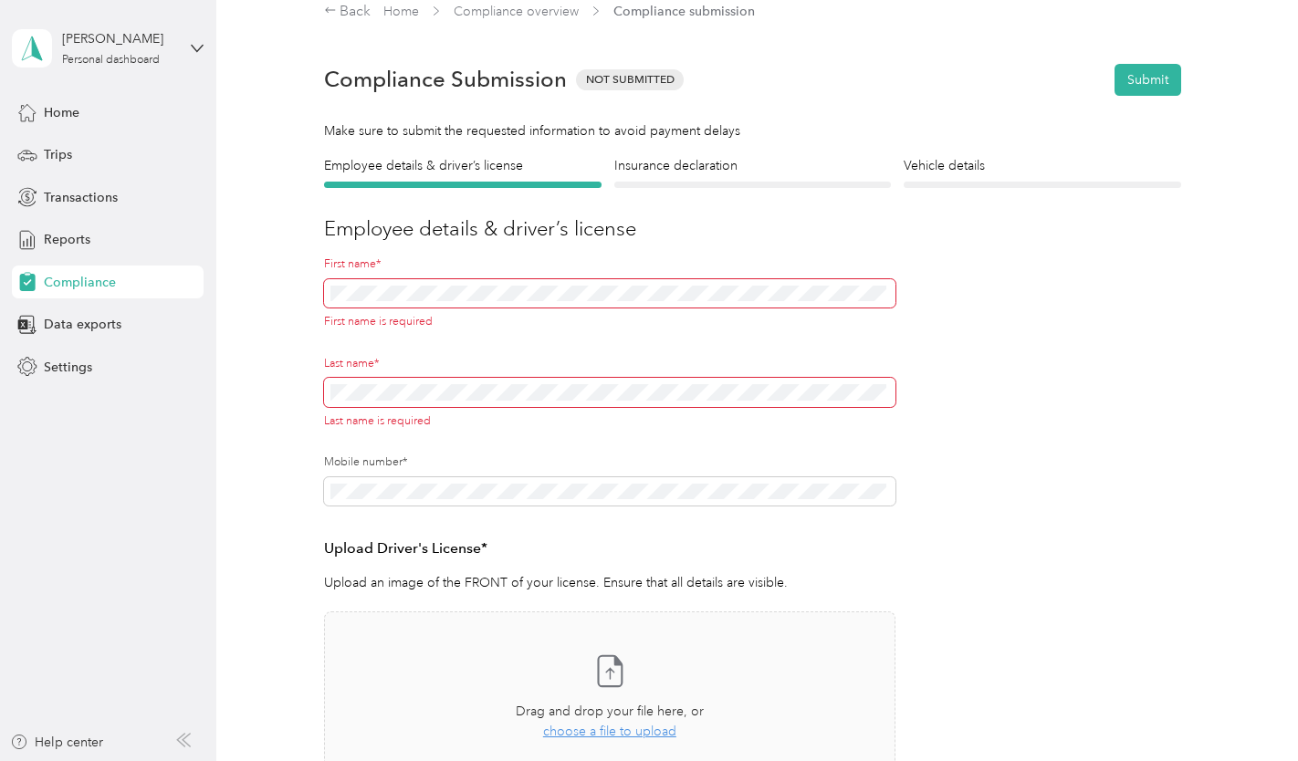
scroll to position [59, 0]
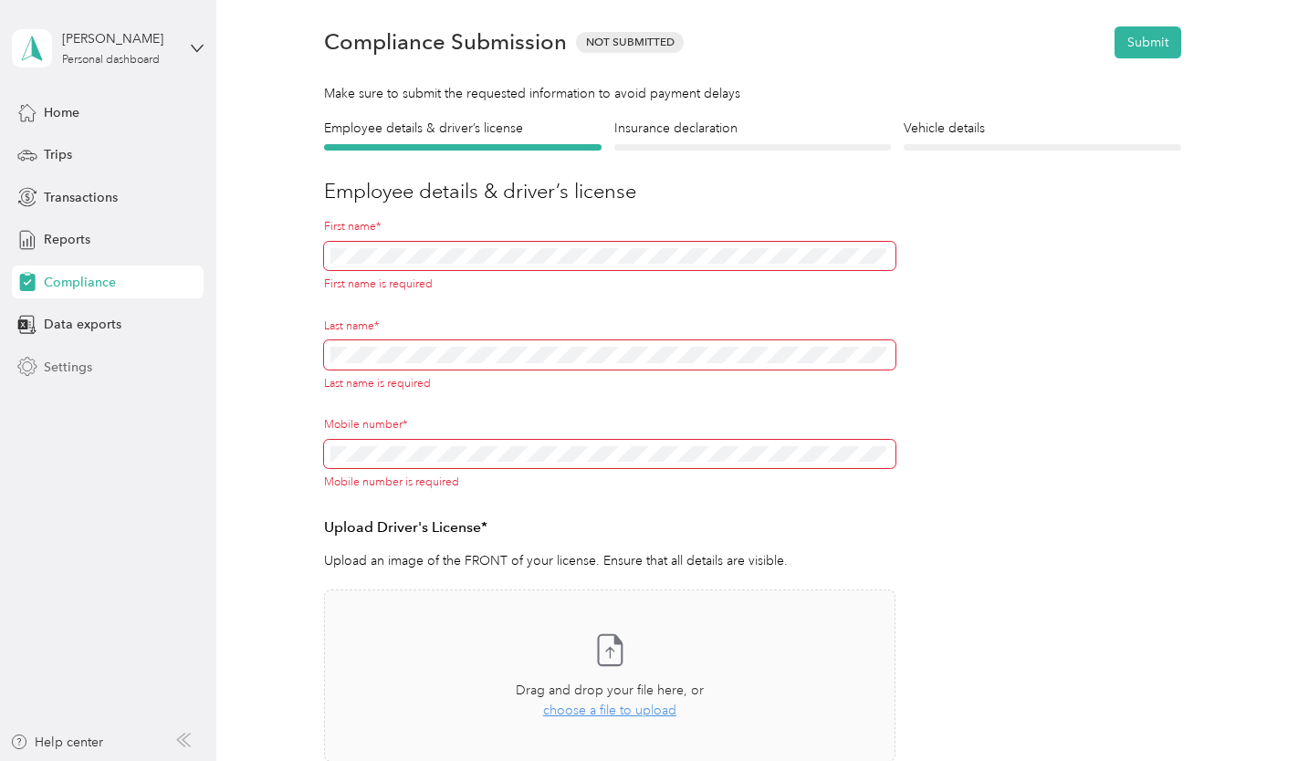
click at [68, 367] on span "Settings" at bounding box center [68, 367] width 48 height 19
